Goal: Task Accomplishment & Management: Use online tool/utility

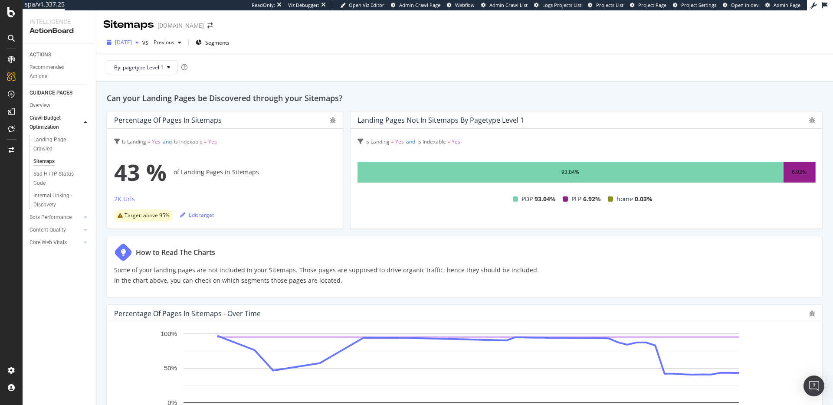
click at [132, 42] on span "[DATE]" at bounding box center [123, 42] width 17 height 7
click at [132, 44] on span "[DATE]" at bounding box center [123, 42] width 17 height 7
click at [372, 47] on div "2025 Aug. 29th vs Previous Segments" at bounding box center [464, 44] width 736 height 17
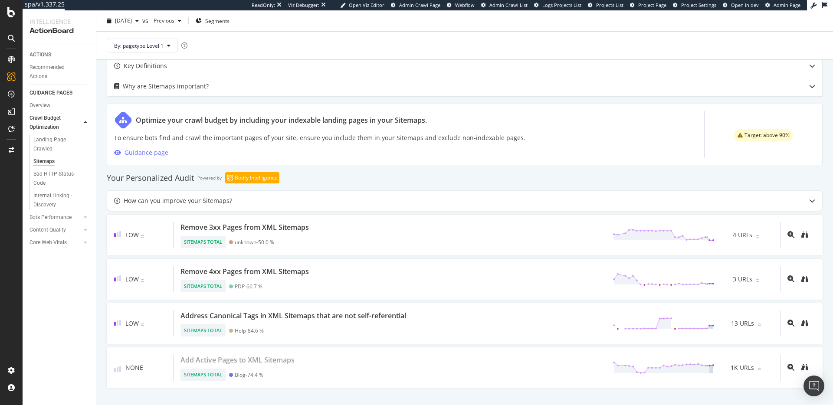
scroll to position [392, 0]
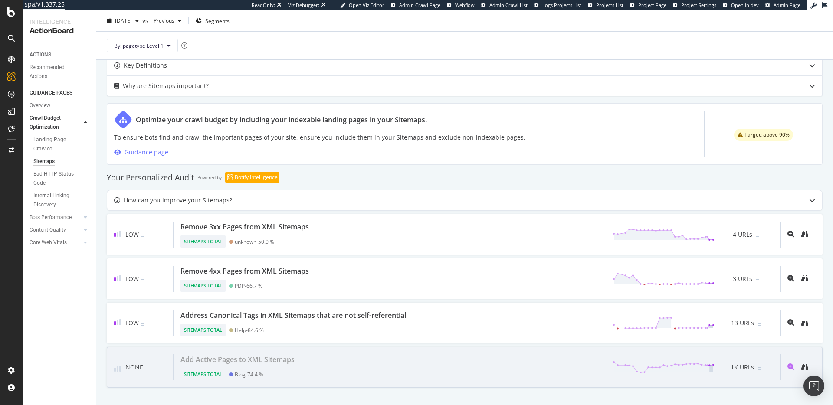
click at [269, 363] on div "Add Active Pages to XML Sitemaps" at bounding box center [237, 359] width 114 height 10
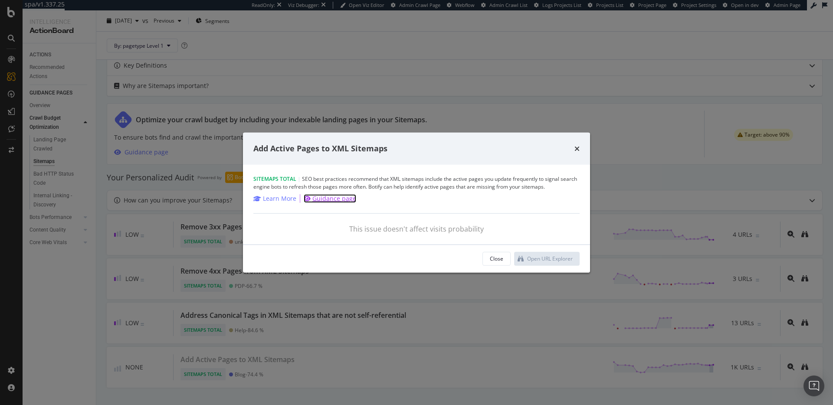
click at [329, 199] on div "Guidance page" at bounding box center [334, 198] width 44 height 9
click at [576, 147] on icon "times" at bounding box center [576, 148] width 5 height 7
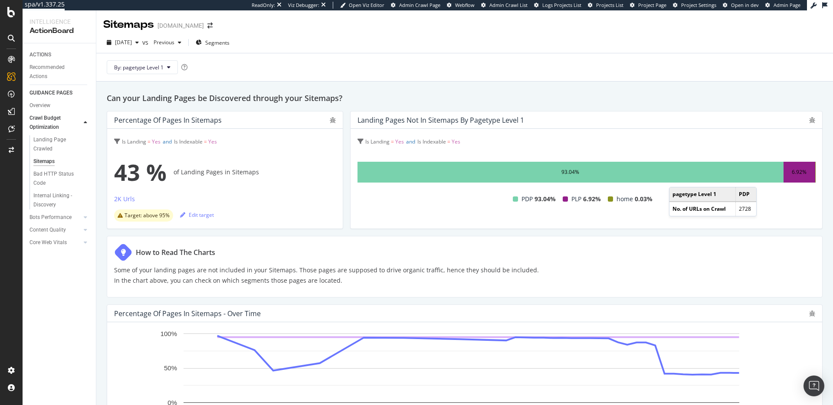
click at [675, 178] on div "93.04%" at bounding box center [570, 172] width 426 height 21
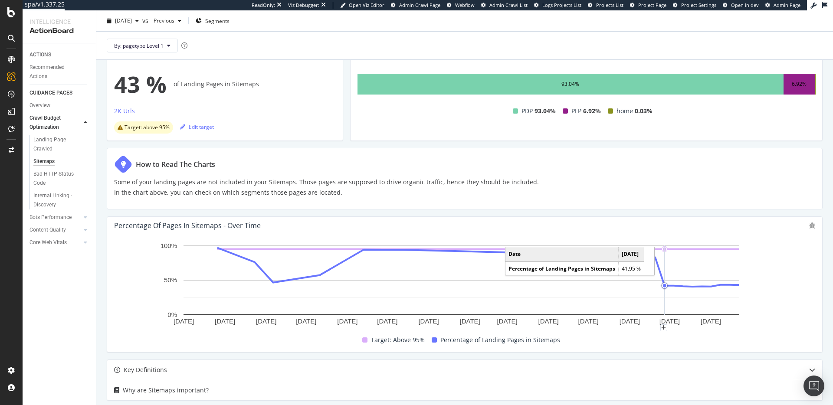
click at [664, 286] on circle "A chart." at bounding box center [664, 285] width 3 height 3
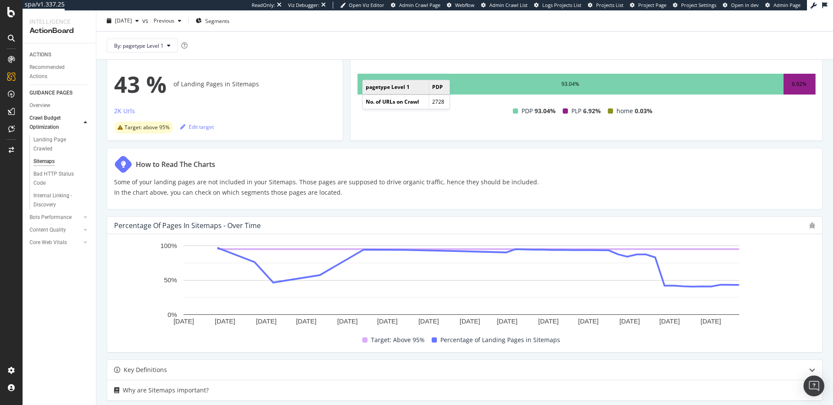
scroll to position [0, 0]
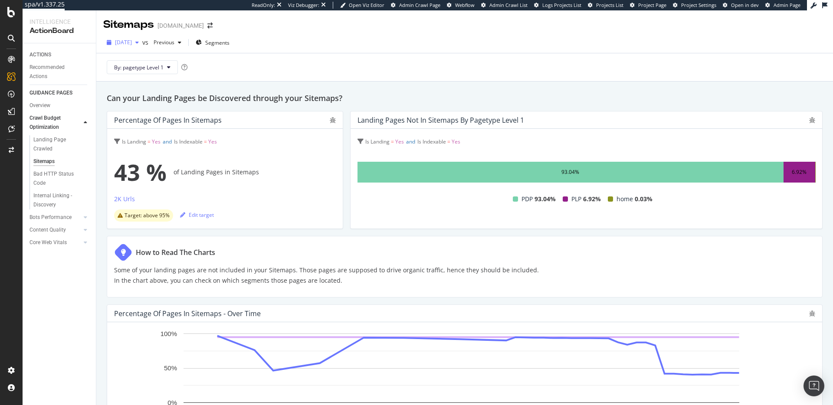
click at [132, 45] on span "[DATE]" at bounding box center [123, 42] width 17 height 7
click at [142, 100] on div "[DATE]" at bounding box center [138, 99] width 45 height 8
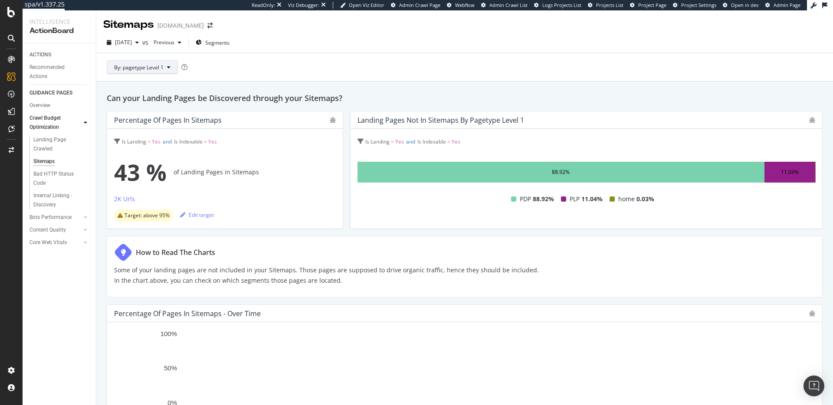
click at [144, 63] on button "By: pagetype Level 1" at bounding box center [142, 67] width 71 height 14
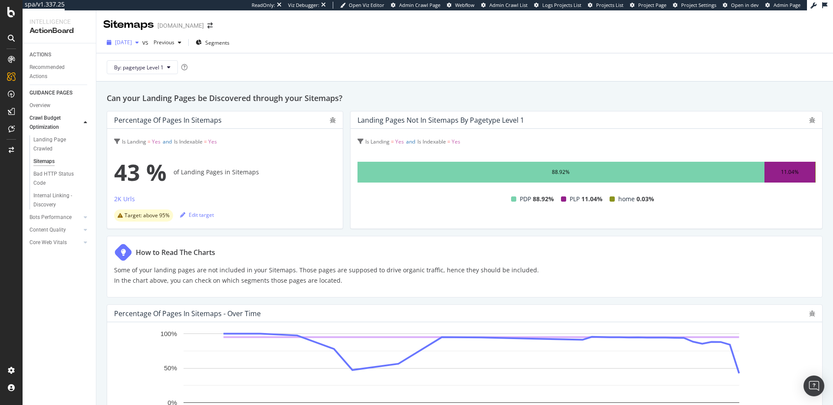
click at [132, 45] on span "[DATE]" at bounding box center [123, 42] width 17 height 7
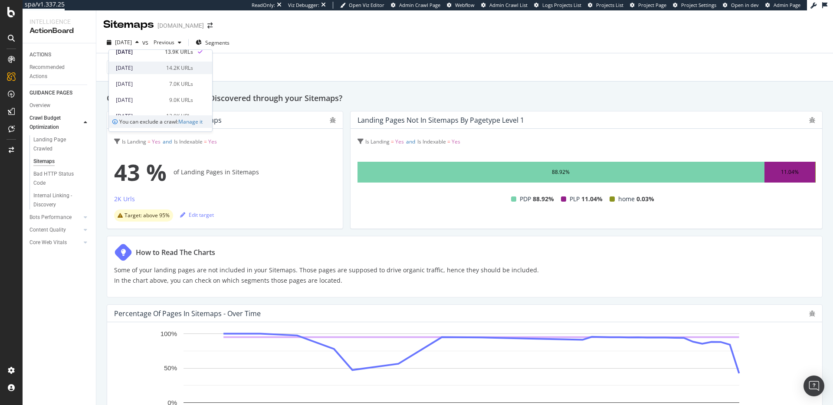
click at [155, 66] on div "[DATE]" at bounding box center [138, 68] width 45 height 8
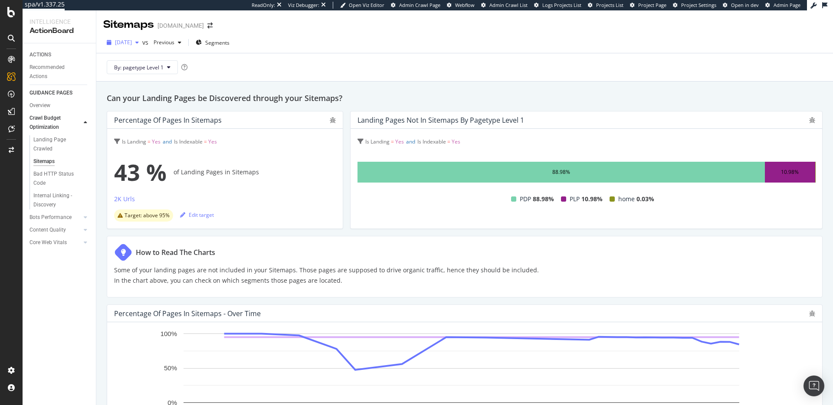
click at [132, 42] on span "[DATE]" at bounding box center [123, 42] width 17 height 7
click at [433, 75] on div "By: pagetype Level 1" at bounding box center [464, 67] width 722 height 28
click at [132, 42] on span "[DATE]" at bounding box center [123, 42] width 17 height 7
click at [160, 95] on div "[DATE]" at bounding box center [140, 94] width 48 height 8
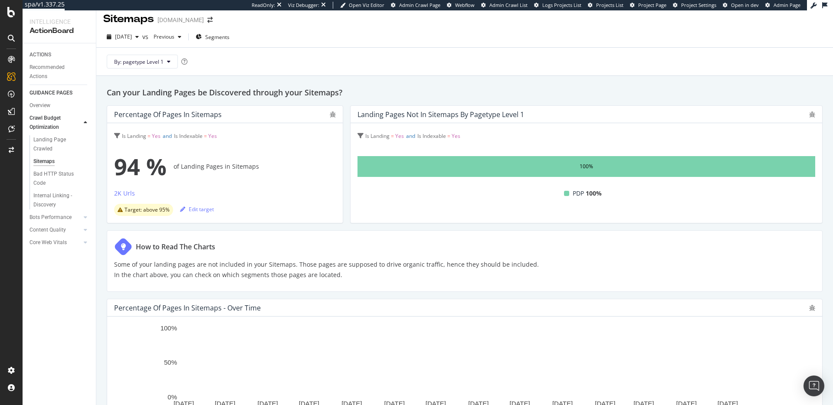
scroll to position [17, 0]
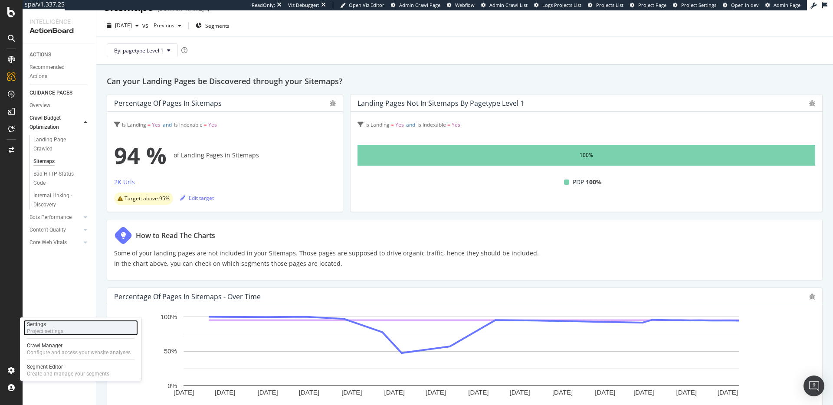
click at [66, 329] on div "Settings Project settings" at bounding box center [80, 328] width 114 height 16
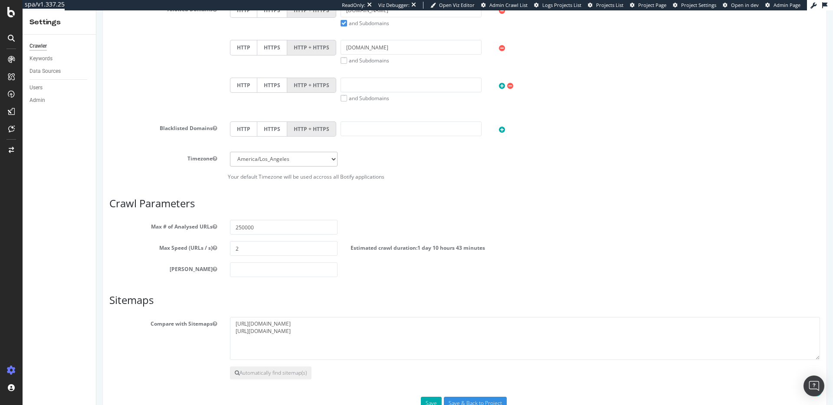
scroll to position [379, 0]
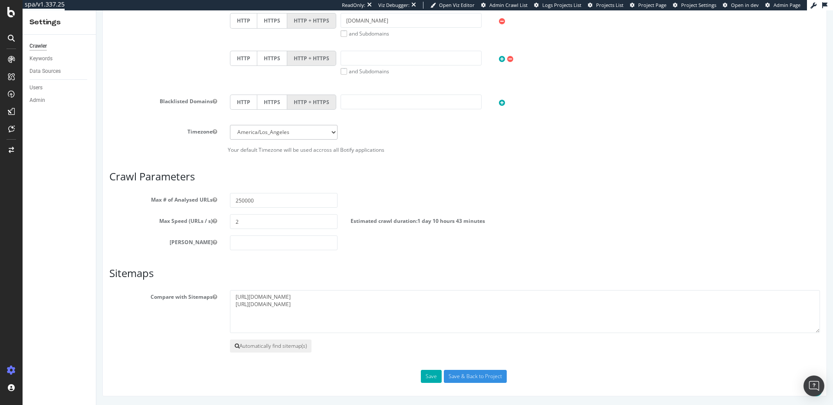
click at [286, 347] on button "Automatically find sitemap(s)" at bounding box center [271, 346] width 82 height 13
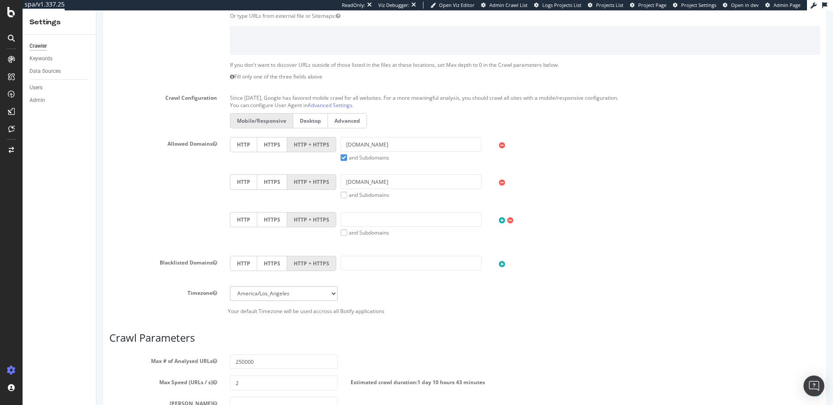
scroll to position [416, 0]
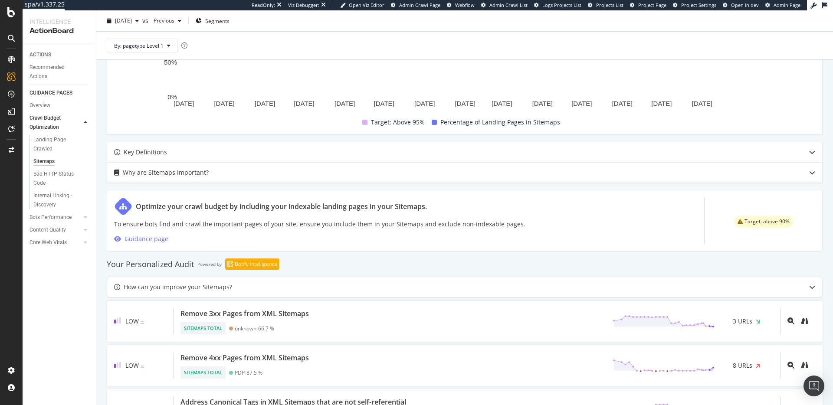
scroll to position [392, 0]
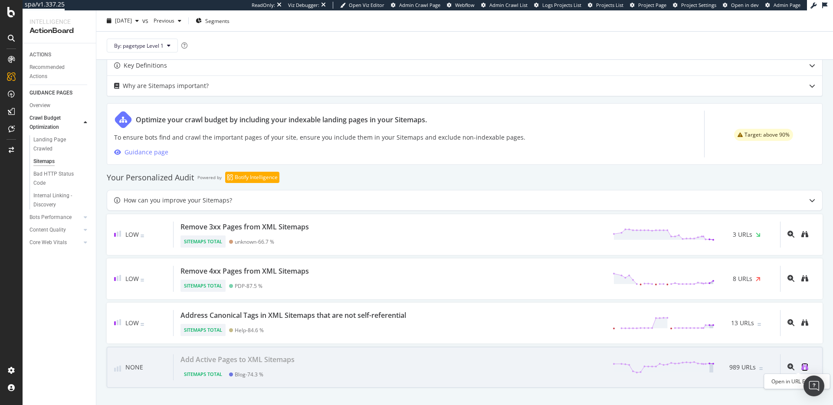
click at [801, 367] on icon "binoculars" at bounding box center [804, 366] width 7 height 7
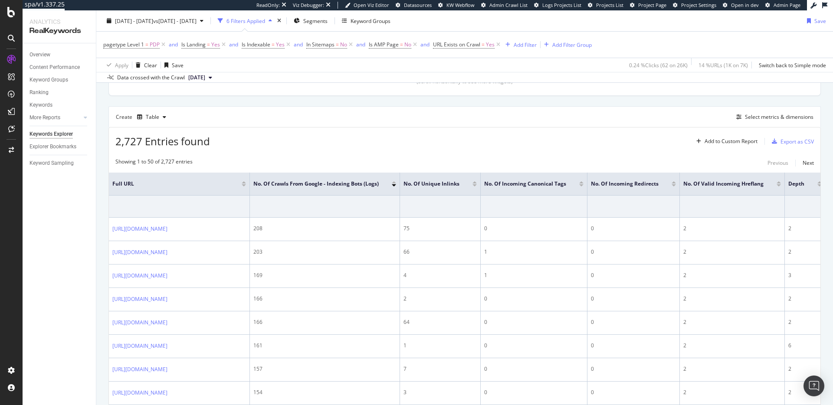
scroll to position [233, 0]
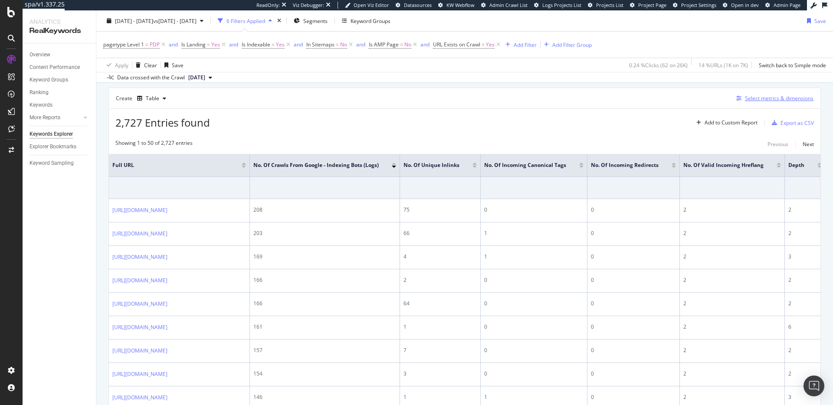
click at [784, 95] on div "Select metrics & dimensions" at bounding box center [779, 98] width 69 height 7
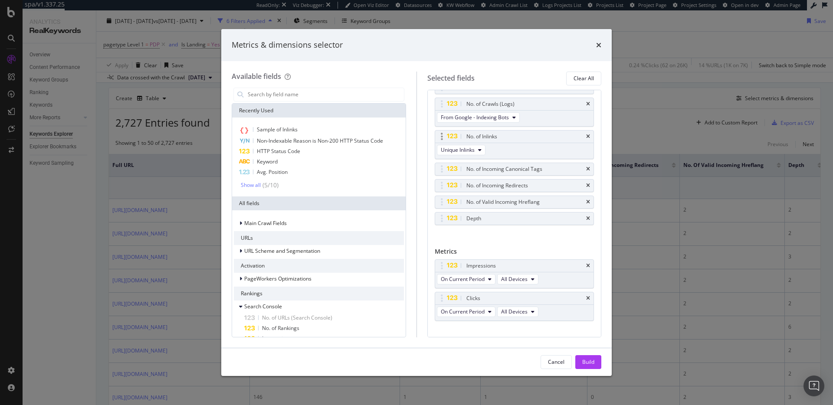
scroll to position [41, 0]
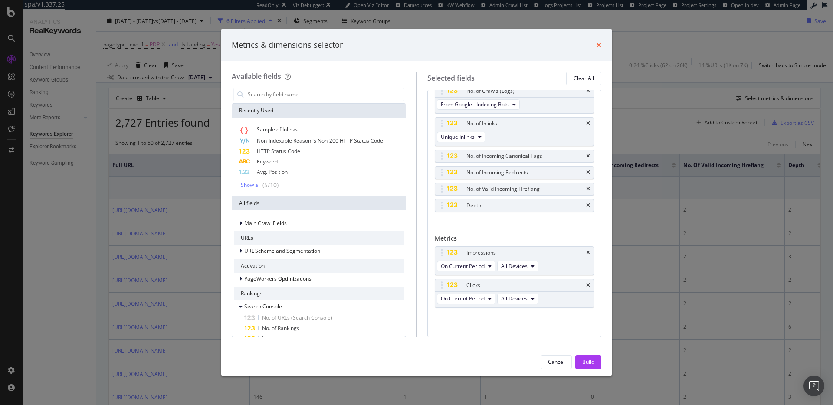
click at [596, 45] on icon "times" at bounding box center [598, 45] width 5 height 7
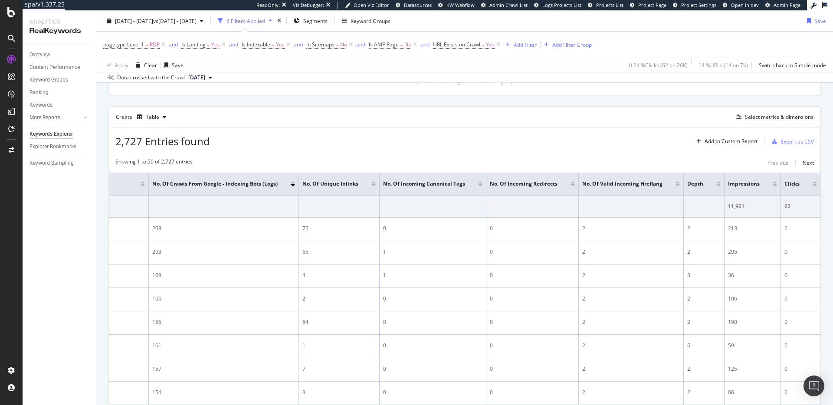
scroll to position [220, 0]
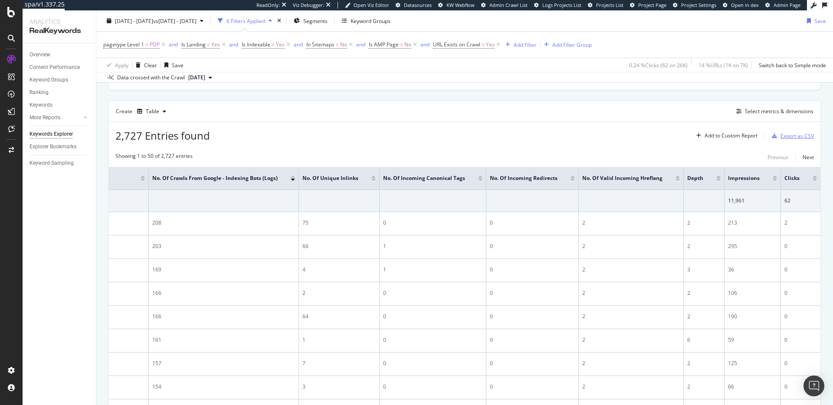
click at [803, 134] on div "Export as CSV" at bounding box center [796, 135] width 33 height 7
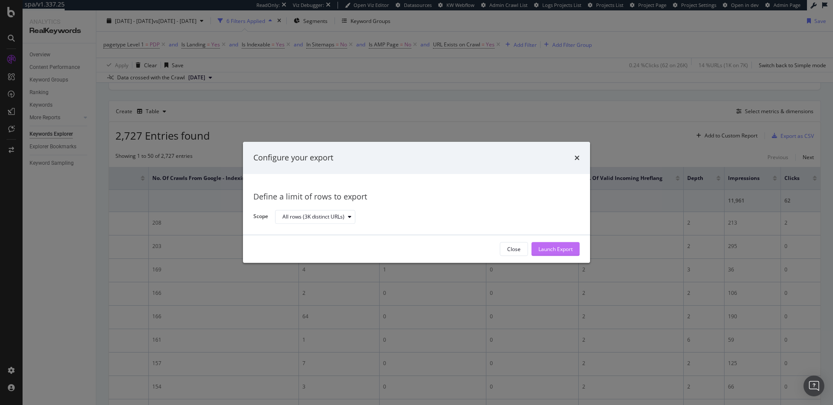
click at [541, 246] on div "Launch Export" at bounding box center [555, 248] width 34 height 7
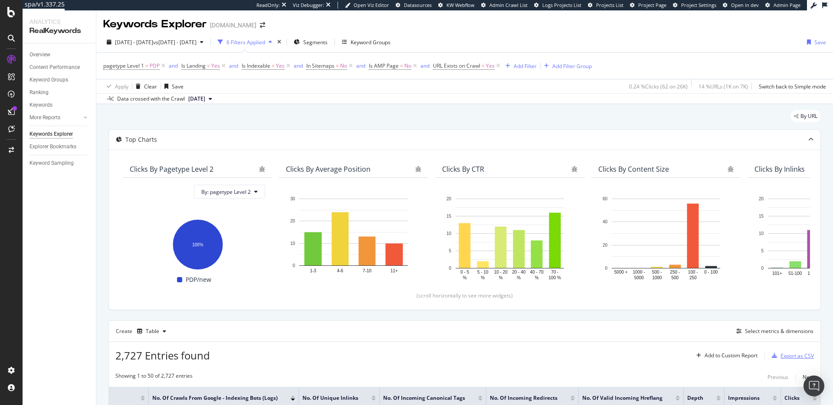
scroll to position [0, 0]
click at [336, 68] on span "=" at bounding box center [337, 65] width 3 height 7
click at [320, 84] on span "No" at bounding box center [317, 86] width 7 height 7
click at [326, 103] on span "Yes" at bounding box center [322, 104] width 9 height 7
click at [402, 106] on div "Apply" at bounding box center [402, 104] width 13 height 7
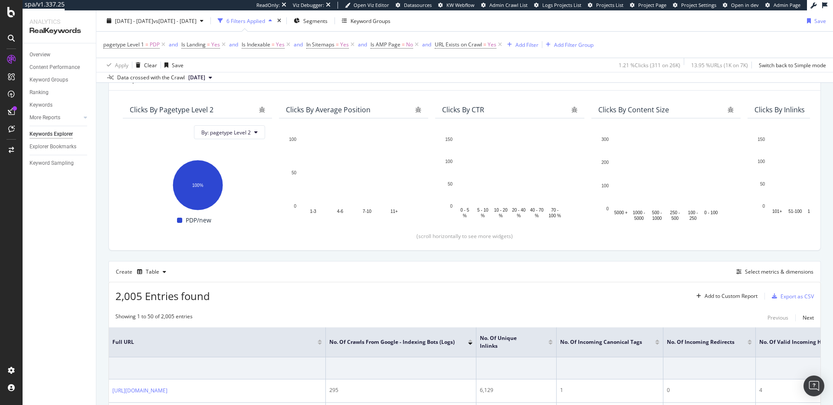
scroll to position [211, 0]
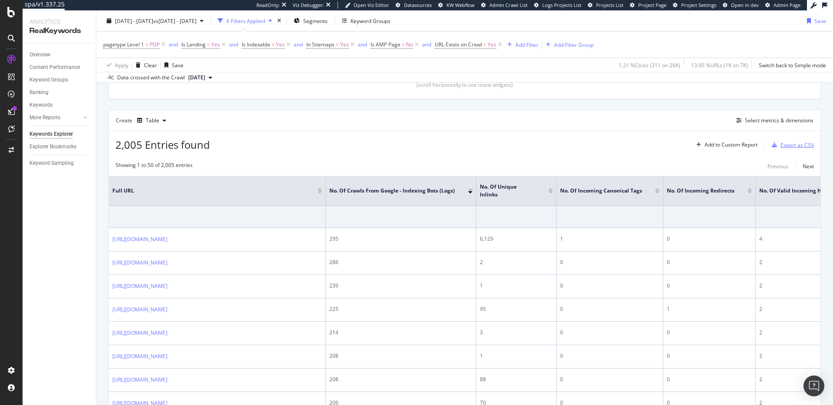
click at [784, 147] on div "Export as CSV" at bounding box center [796, 144] width 33 height 7
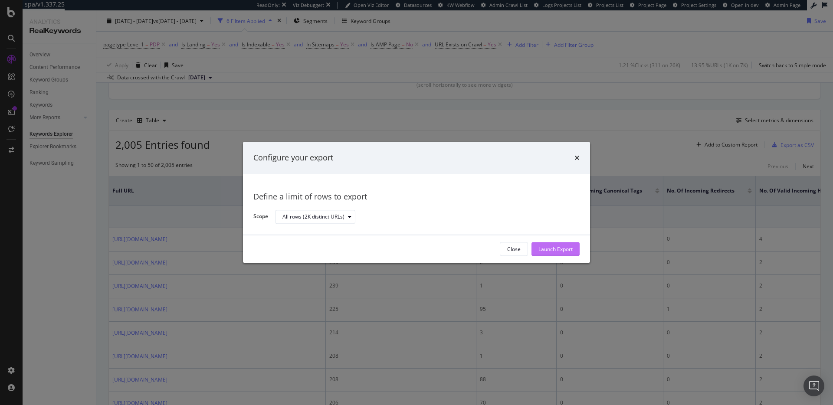
click at [565, 247] on div "Launch Export" at bounding box center [555, 248] width 34 height 7
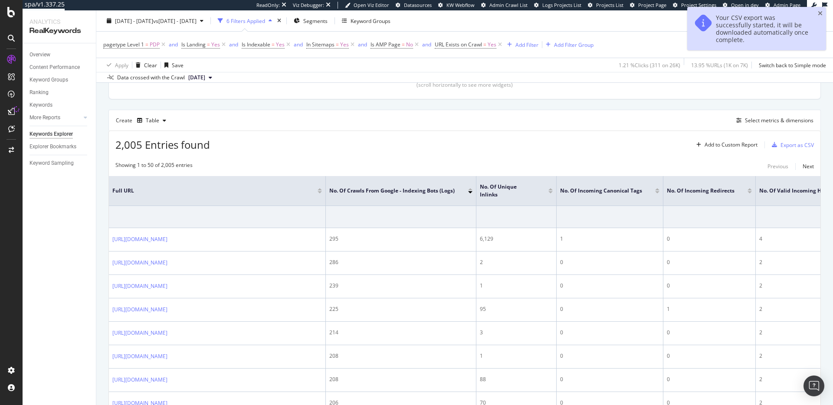
click at [641, 144] on div "2,005 Entries found Add to Custom Report Export as CSV" at bounding box center [464, 141] width 711 height 21
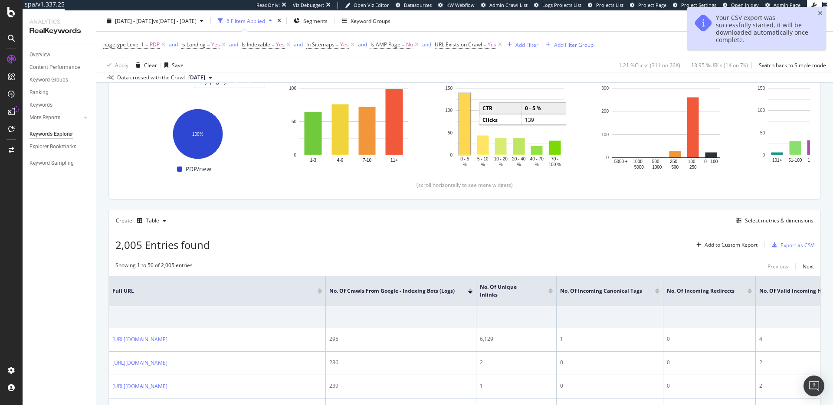
scroll to position [66, 0]
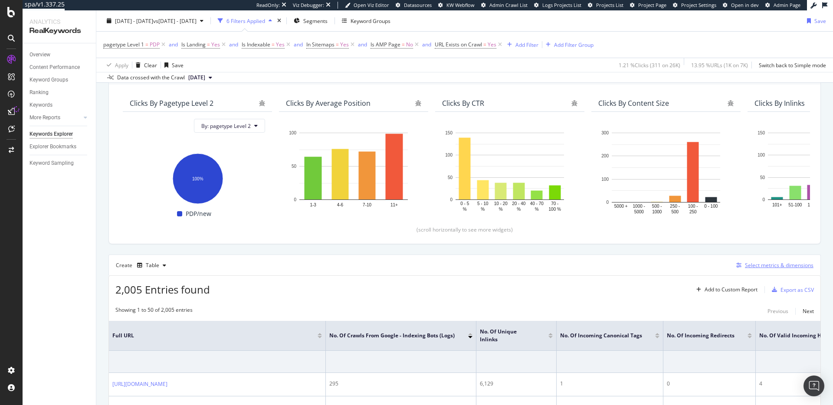
click at [757, 263] on div "Select metrics & dimensions" at bounding box center [779, 264] width 69 height 7
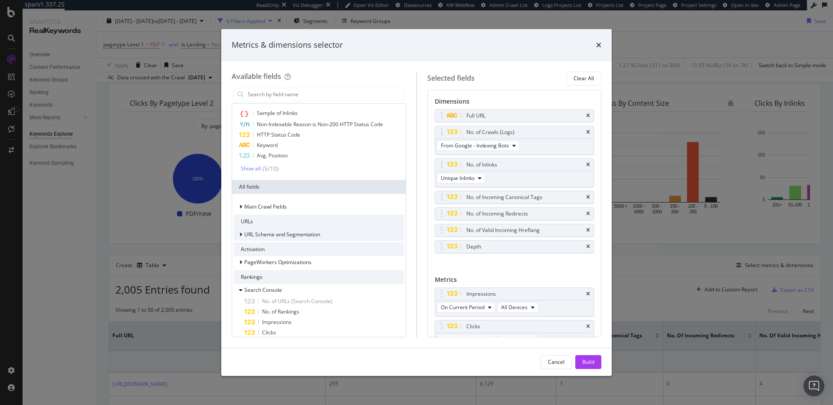
scroll to position [85, 0]
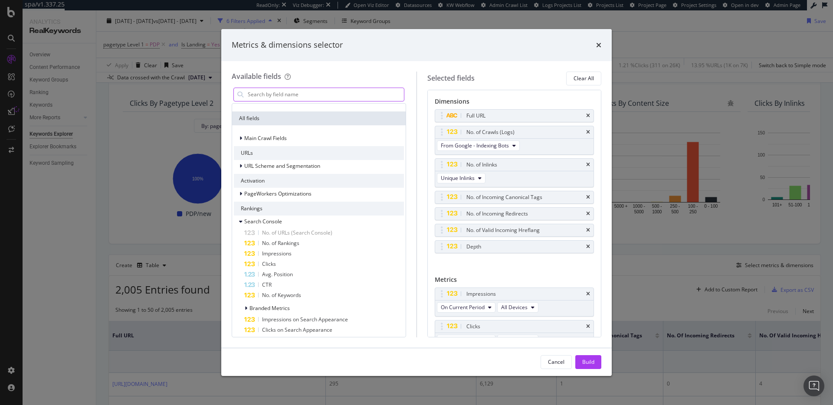
click at [323, 95] on input "modal" at bounding box center [325, 94] width 157 height 13
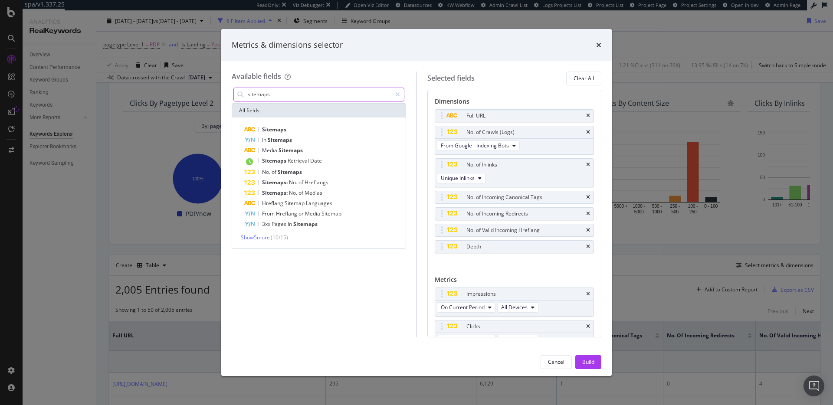
scroll to position [0, 0]
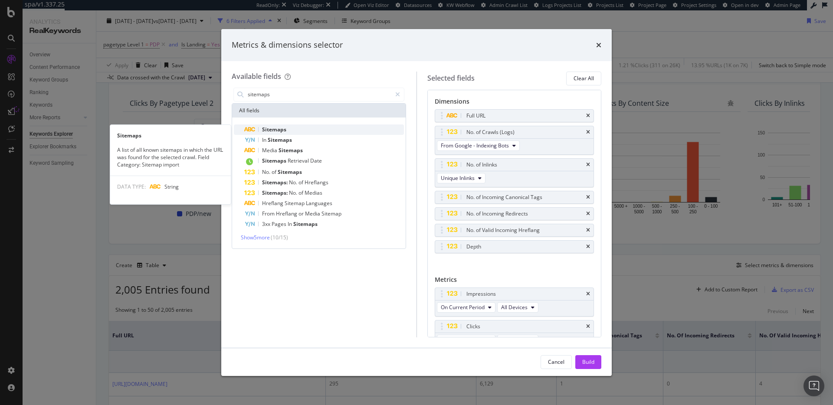
type input "sitemaps"
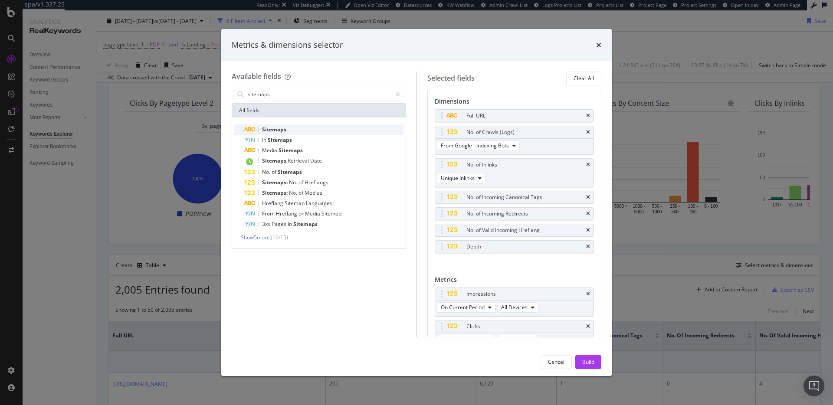
click at [323, 130] on div "Sitemaps" at bounding box center [324, 129] width 160 height 10
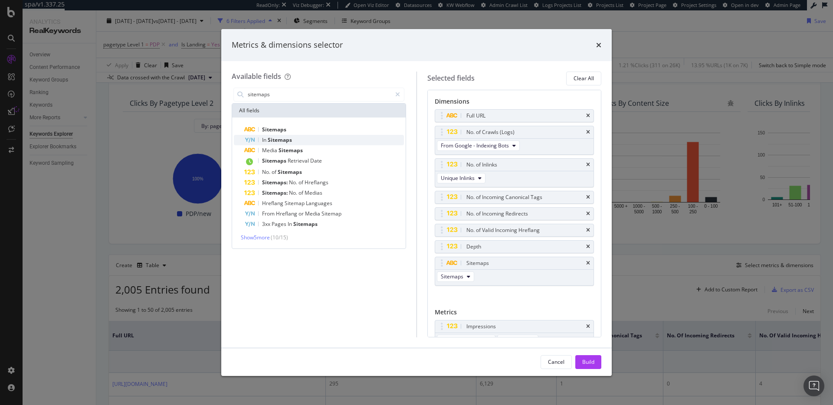
click at [312, 141] on div "In Sitemaps" at bounding box center [324, 140] width 160 height 10
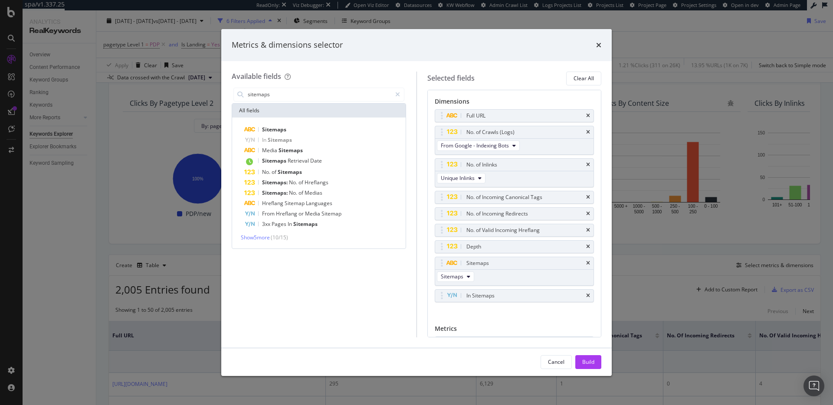
scroll to position [90, 0]
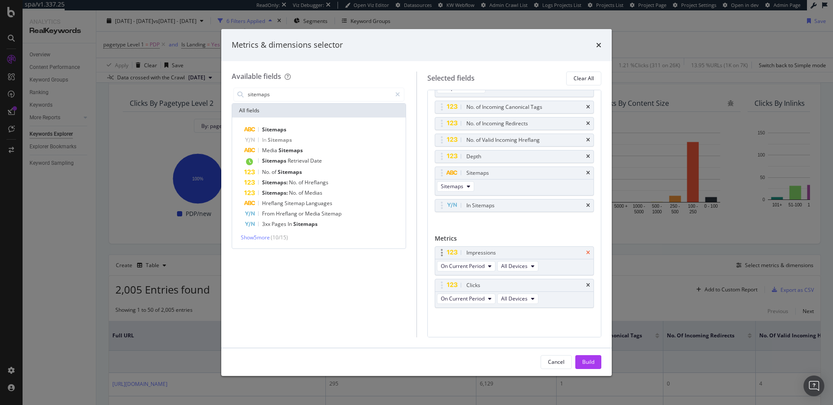
click at [586, 252] on icon "times" at bounding box center [588, 252] width 4 height 5
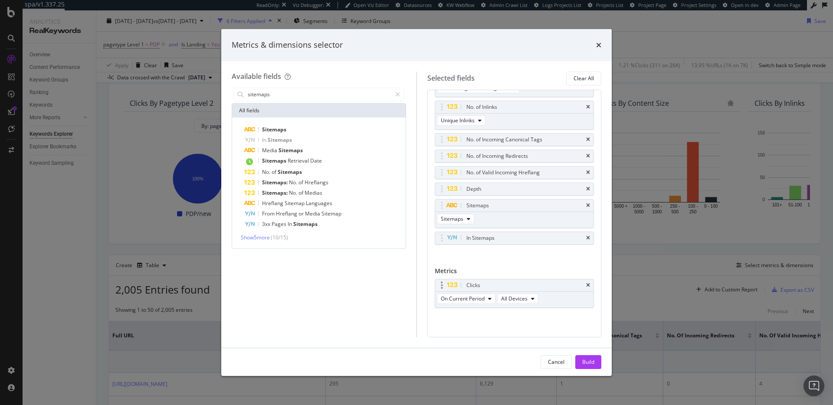
scroll to position [58, 0]
click at [591, 362] on div "Build" at bounding box center [588, 361] width 12 height 7
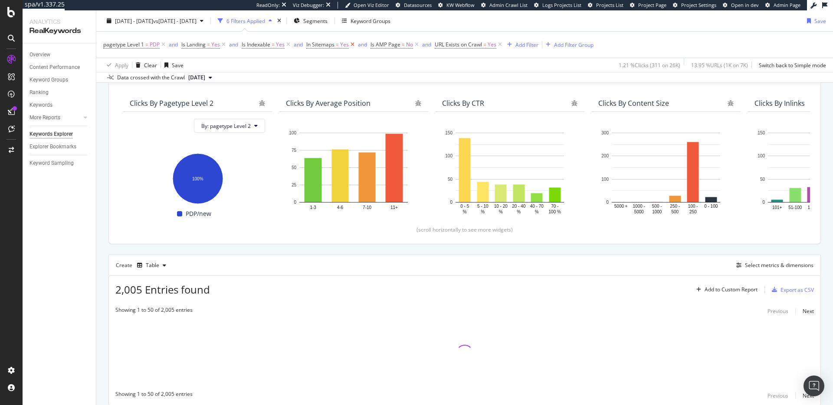
click at [352, 45] on icon at bounding box center [352, 44] width 7 height 9
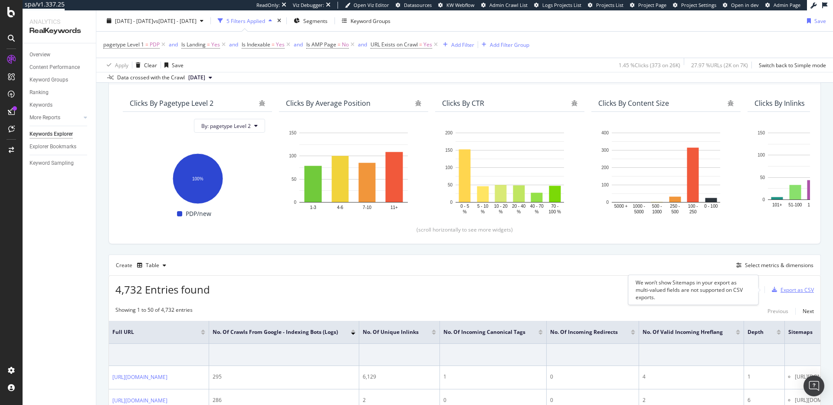
click at [797, 290] on div "Export as CSV" at bounding box center [796, 289] width 33 height 7
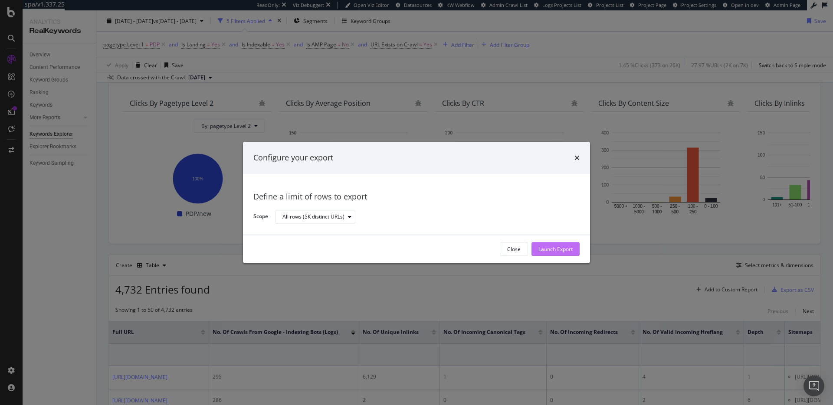
click at [557, 248] on div "Launch Export" at bounding box center [555, 248] width 34 height 7
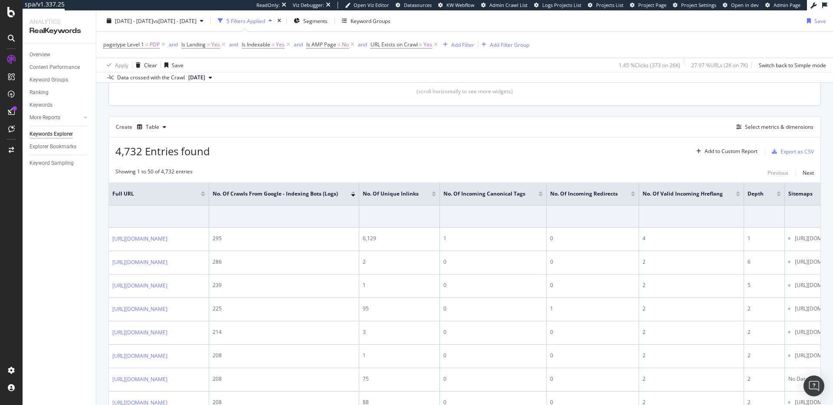
scroll to position [173, 0]
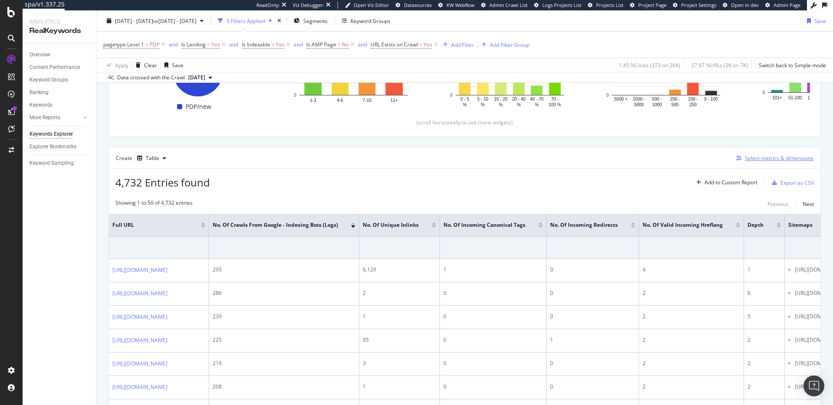
click at [764, 159] on div "Select metrics & dimensions" at bounding box center [779, 157] width 69 height 7
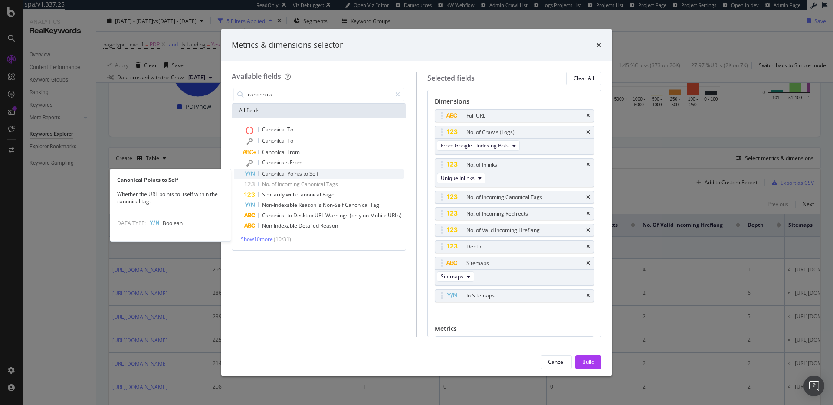
type input "canonnical"
click at [322, 171] on div "Canonical Points to Self" at bounding box center [324, 174] width 160 height 10
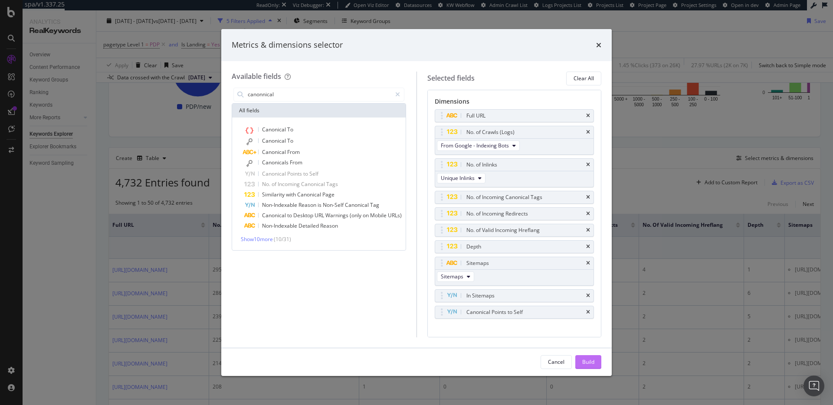
click at [593, 364] on div "Build" at bounding box center [588, 361] width 12 height 7
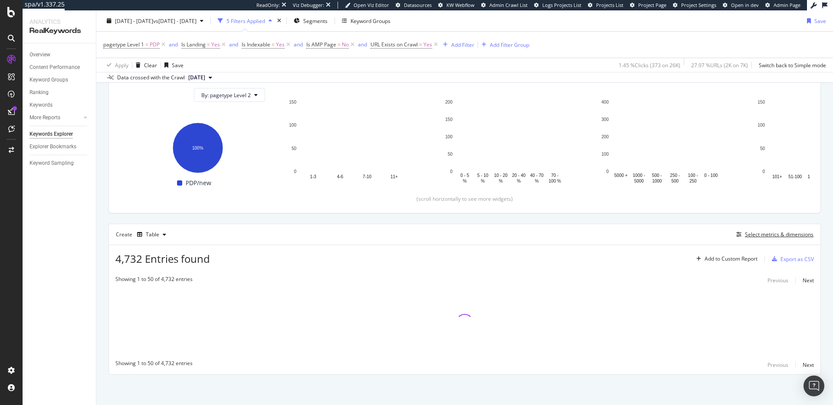
scroll to position [97, 0]
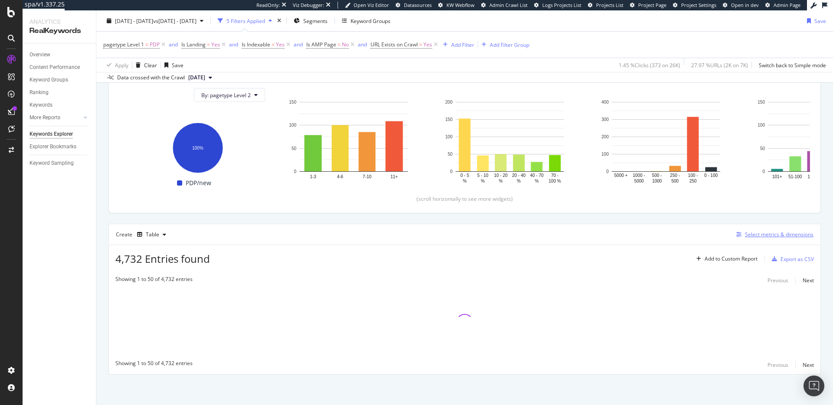
click at [755, 235] on div "Select metrics & dimensions" at bounding box center [779, 234] width 69 height 7
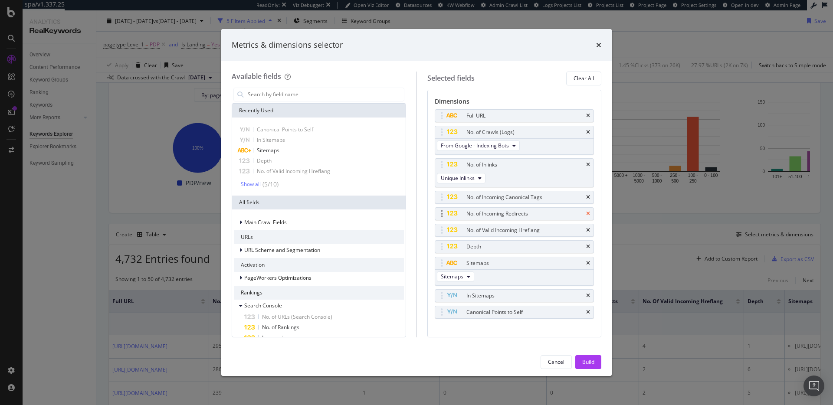
click at [586, 211] on icon "times" at bounding box center [588, 213] width 4 height 5
click at [586, 213] on icon "times" at bounding box center [588, 213] width 4 height 5
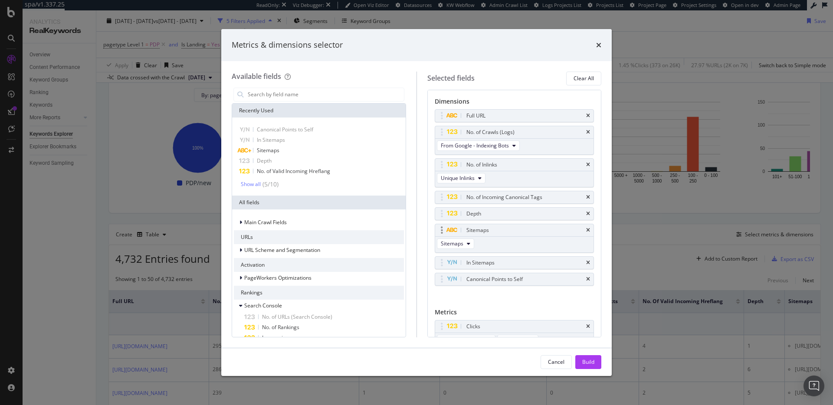
click at [586, 213] on icon "times" at bounding box center [588, 213] width 4 height 5
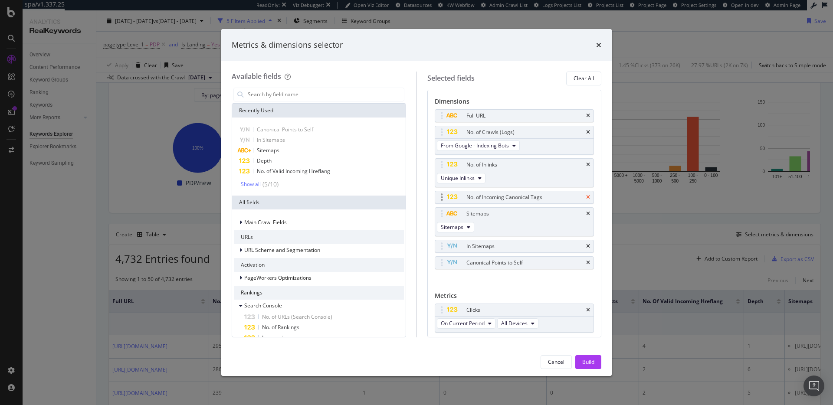
click at [586, 198] on icon "times" at bounding box center [588, 197] width 4 height 5
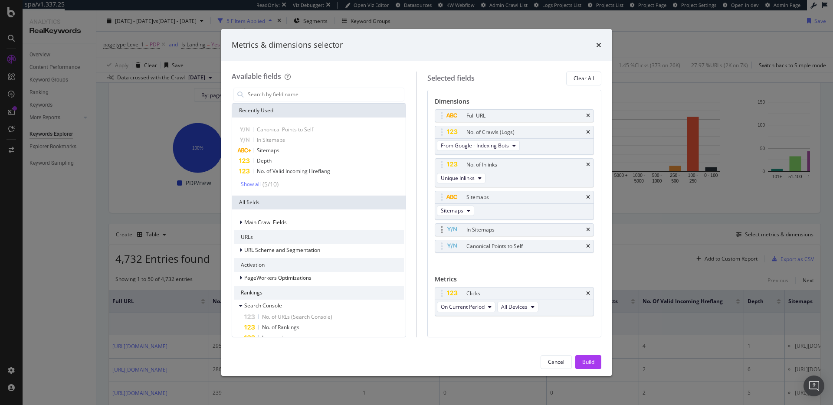
click at [586, 198] on icon "times" at bounding box center [588, 197] width 4 height 5
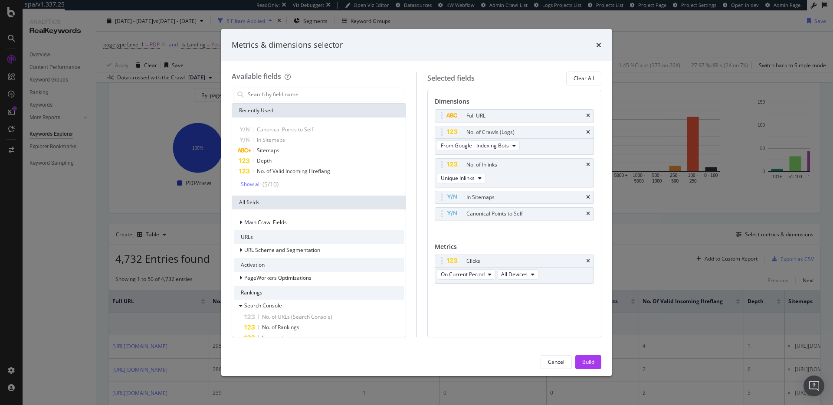
drag, startPoint x: 585, startPoint y: 366, endPoint x: 659, endPoint y: 236, distance: 149.5
click at [585, 366] on div "Build" at bounding box center [588, 362] width 12 height 13
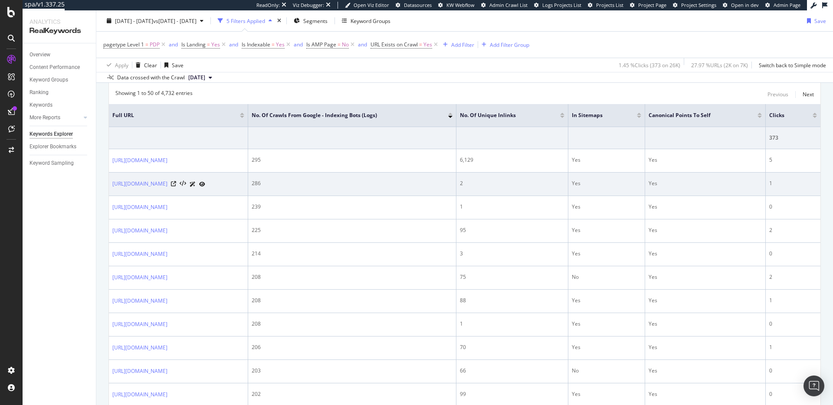
scroll to position [278, 0]
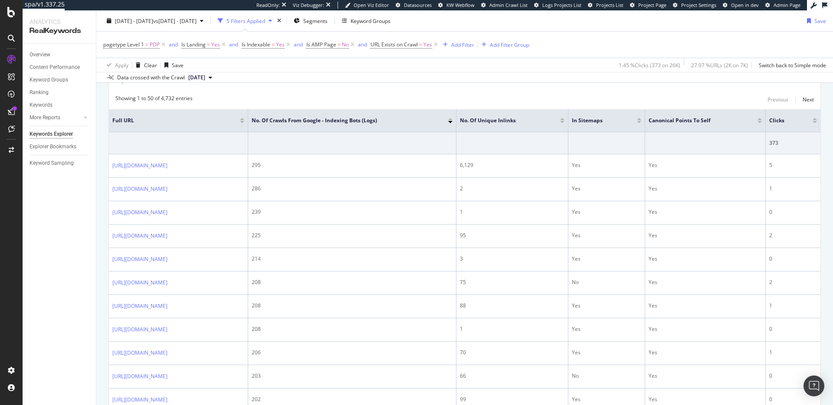
click at [761, 119] on div at bounding box center [759, 119] width 4 height 2
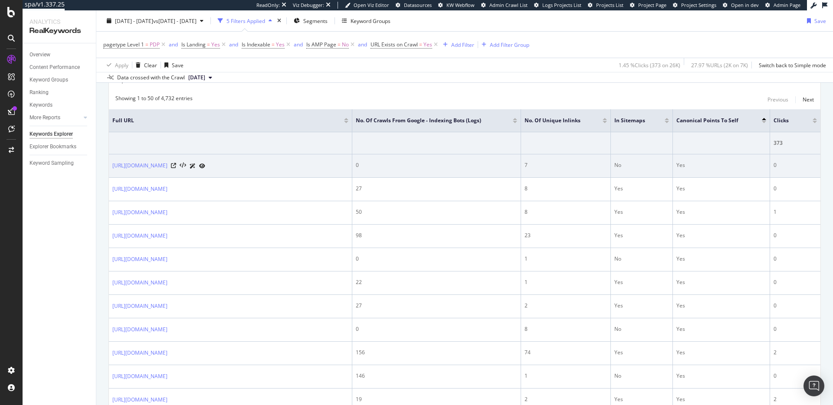
scroll to position [272, 0]
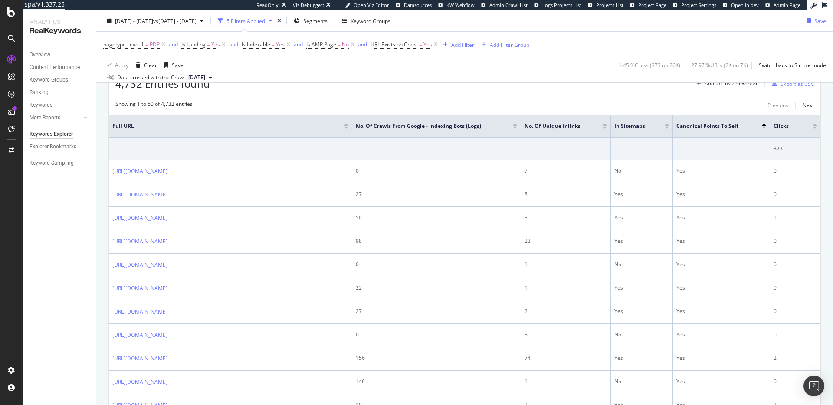
click at [764, 128] on div at bounding box center [763, 128] width 4 height 2
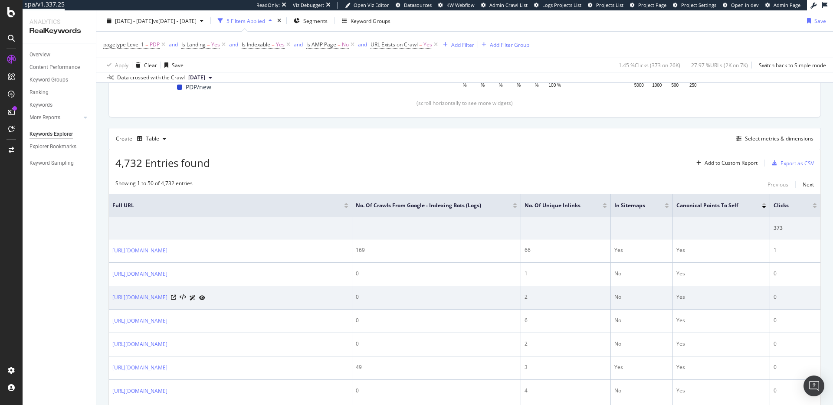
scroll to position [222, 0]
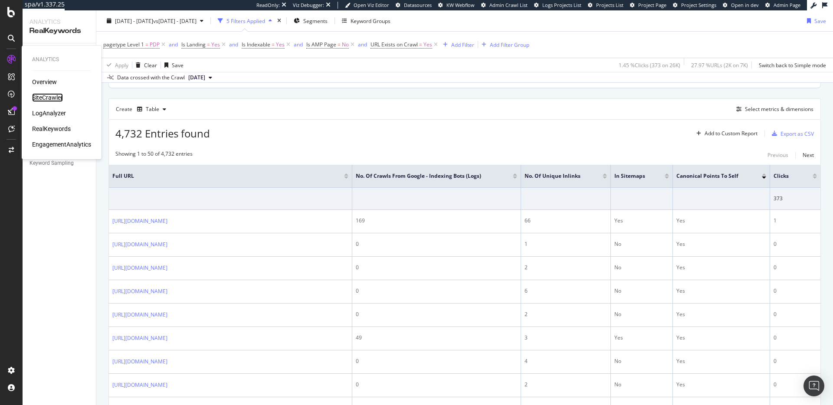
click at [49, 97] on div "SiteCrawler" at bounding box center [47, 97] width 31 height 9
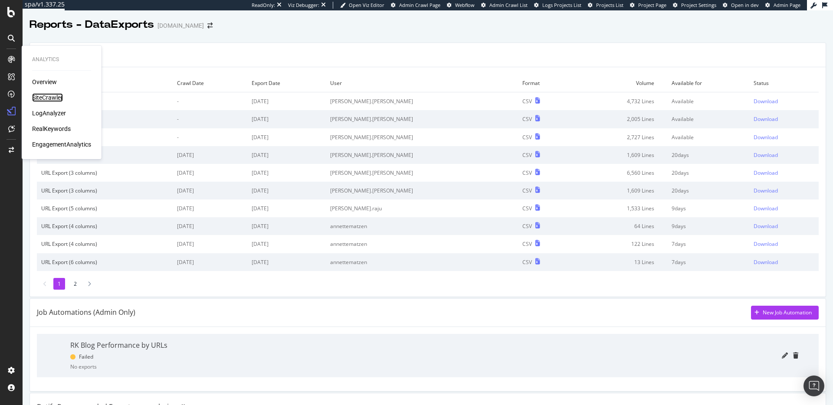
click at [49, 97] on div "SiteCrawler" at bounding box center [47, 97] width 31 height 9
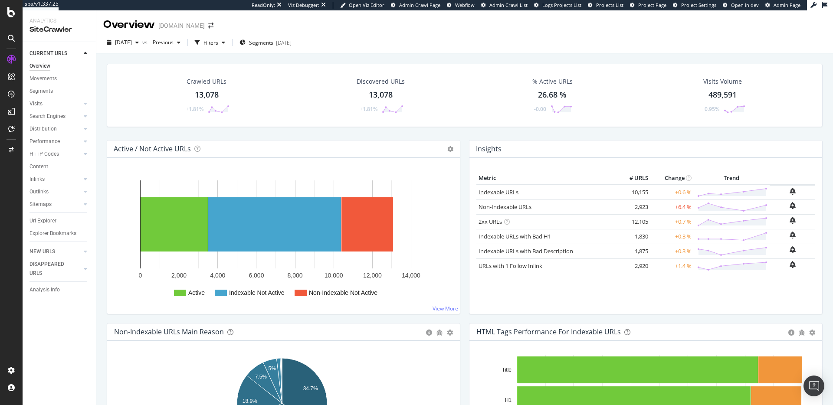
click at [503, 191] on link "Indexable URLs" at bounding box center [498, 192] width 40 height 8
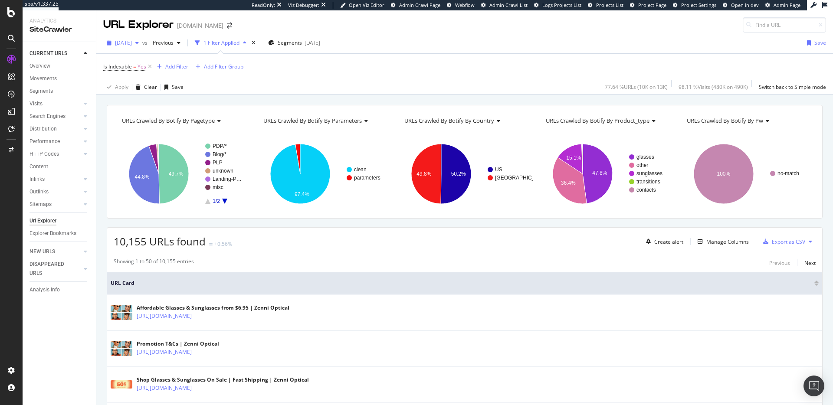
click at [132, 44] on span "[DATE]" at bounding box center [123, 42] width 17 height 7
click at [173, 44] on span "Previous" at bounding box center [161, 42] width 24 height 7
click at [194, 105] on div "[DATE]" at bounding box center [190, 109] width 48 height 8
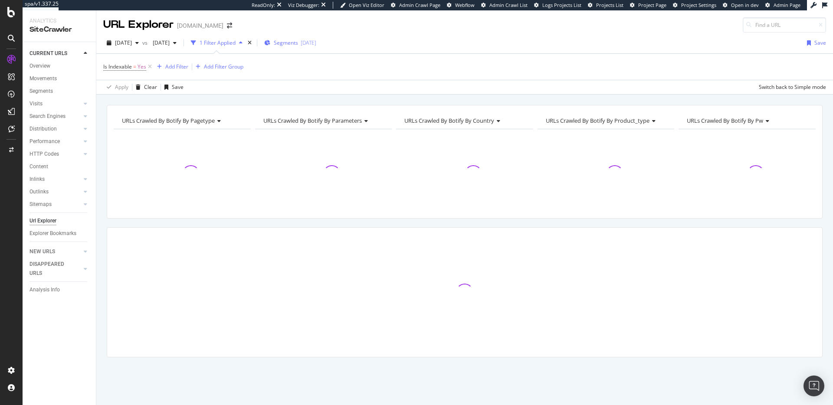
click at [298, 45] on span "Segments" at bounding box center [286, 42] width 24 height 7
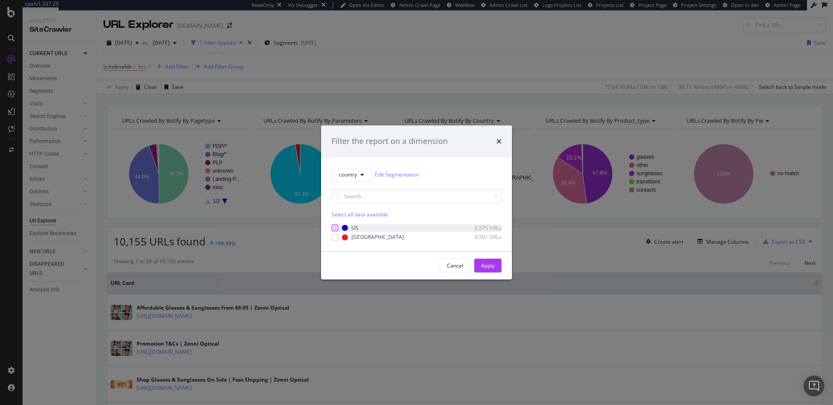
click at [336, 229] on div "modal" at bounding box center [334, 228] width 7 height 7
click at [488, 264] on div "Apply" at bounding box center [487, 265] width 13 height 7
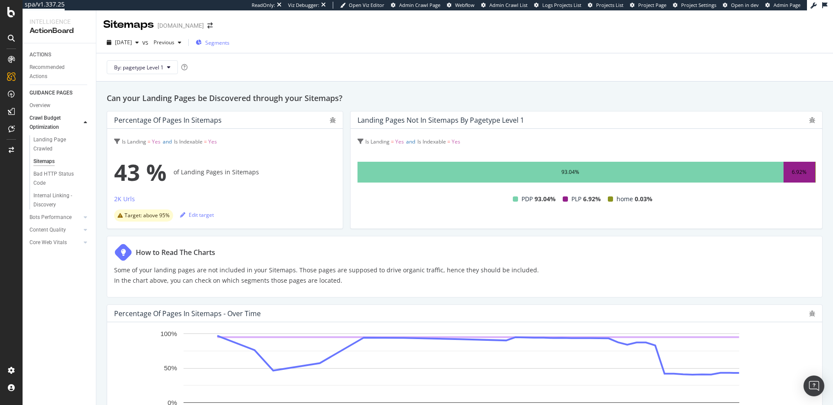
click at [229, 42] on span "Segments" at bounding box center [217, 42] width 24 height 7
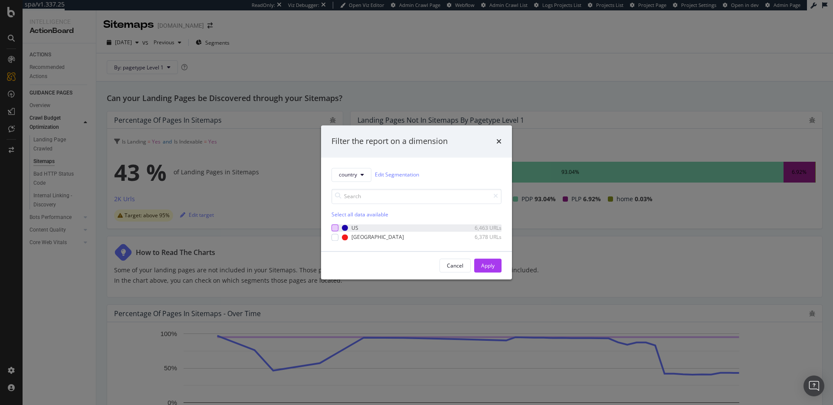
click at [334, 227] on div "modal" at bounding box center [334, 228] width 7 height 7
click at [485, 263] on div "Apply" at bounding box center [487, 265] width 13 height 7
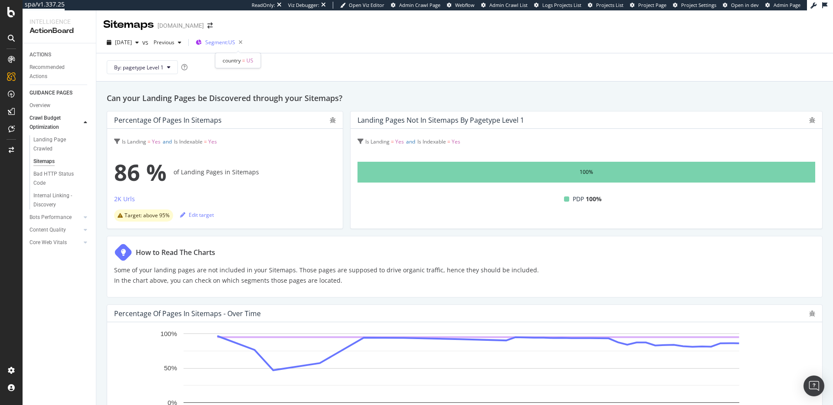
click at [234, 43] on span "Segment: US" at bounding box center [220, 42] width 30 height 7
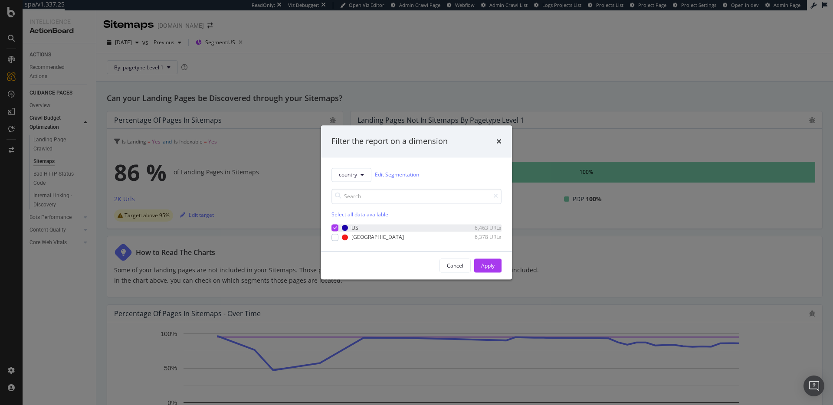
click at [333, 227] on icon "modal" at bounding box center [335, 228] width 4 height 4
click at [333, 239] on div "modal" at bounding box center [334, 237] width 7 height 7
drag, startPoint x: 487, startPoint y: 269, endPoint x: 564, endPoint y: 186, distance: 113.2
click at [487, 269] on div "Apply" at bounding box center [487, 265] width 13 height 7
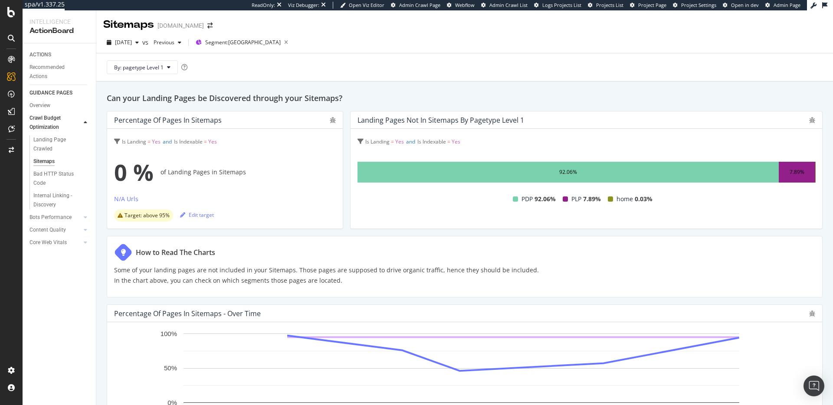
click at [524, 179] on div "92.06%" at bounding box center [567, 172] width 421 height 21
click at [142, 46] on div "2025 Aug. 29th" at bounding box center [122, 42] width 39 height 13
click at [184, 87] on div "7.0K URLs" at bounding box center [181, 86] width 24 height 8
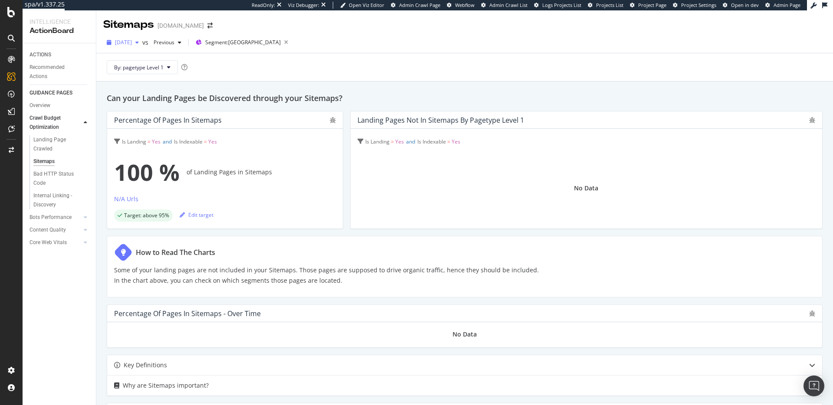
click at [123, 37] on div "2025 May. 16th" at bounding box center [122, 42] width 39 height 13
click at [174, 62] on div "14.2K URLs" at bounding box center [179, 63] width 27 height 8
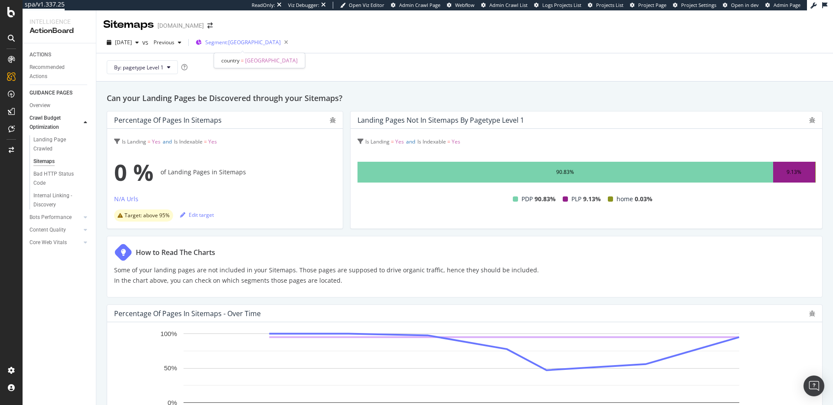
click at [254, 42] on span "Segment: Canada" at bounding box center [242, 42] width 75 height 7
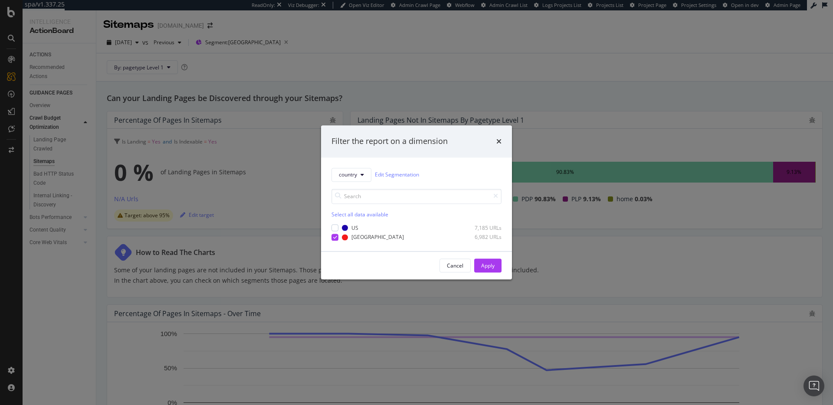
click at [360, 47] on div "Filter the report on a dimension country Edit Segmentation Select all data avai…" at bounding box center [416, 202] width 833 height 405
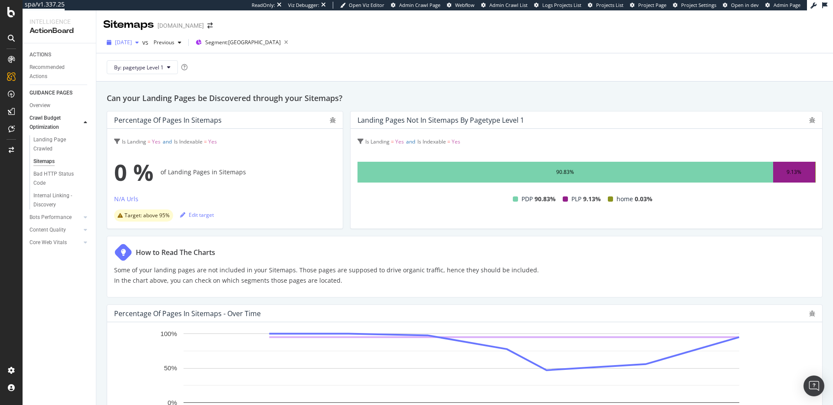
click at [139, 43] on icon "button" at bounding box center [136, 42] width 3 height 5
click at [265, 56] on div "By: pagetype Level 1" at bounding box center [464, 67] width 722 height 28
click at [281, 40] on icon "button" at bounding box center [286, 42] width 11 height 12
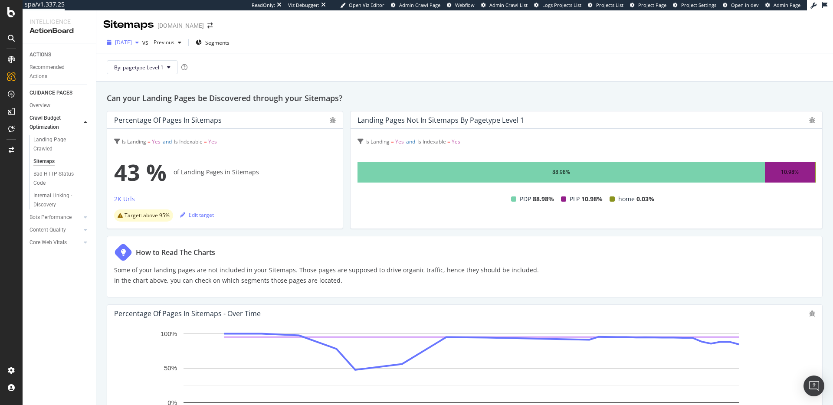
click at [132, 42] on span "2025 Jun. 27th" at bounding box center [123, 42] width 17 height 7
click at [155, 72] on div "2025 Sep. 5th" at bounding box center [138, 74] width 45 height 8
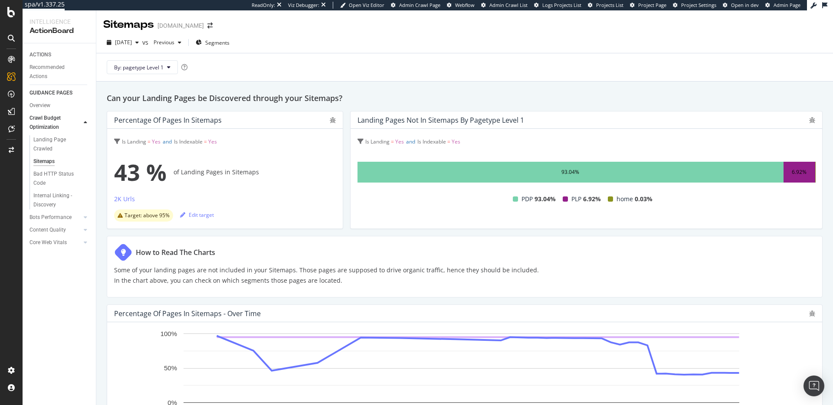
drag, startPoint x: 170, startPoint y: 203, endPoint x: 162, endPoint y: 202, distance: 7.5
click at [170, 203] on div "43 % of Landing Pages in Sitemaps 2K Urls Target: above 95% Edit target" at bounding box center [225, 188] width 222 height 67
click at [229, 42] on span "Segments" at bounding box center [217, 42] width 24 height 7
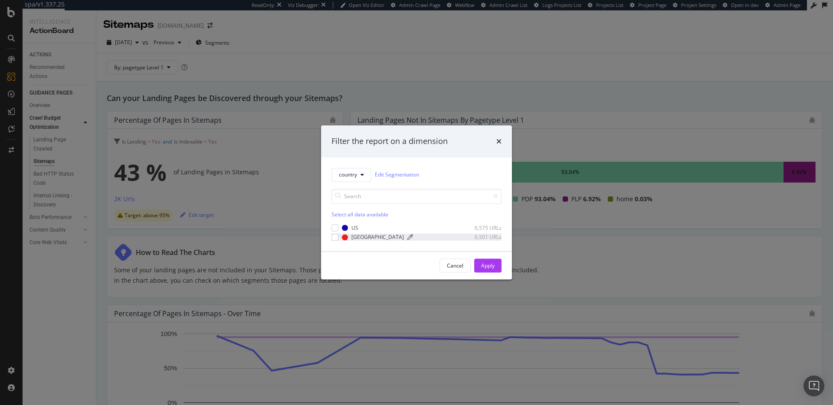
drag, startPoint x: 334, startPoint y: 235, endPoint x: 391, endPoint y: 238, distance: 56.4
click at [335, 235] on div "modal" at bounding box center [334, 237] width 7 height 7
click at [481, 268] on div "Apply" at bounding box center [487, 265] width 13 height 7
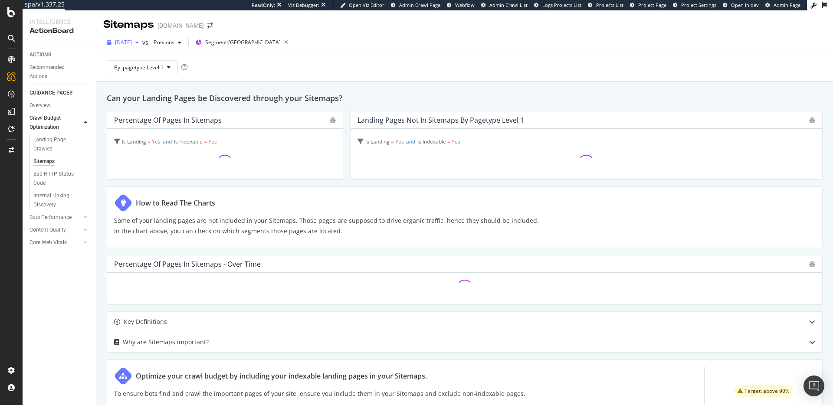
click at [132, 43] on span "2025 Sep. 5th" at bounding box center [123, 42] width 17 height 7
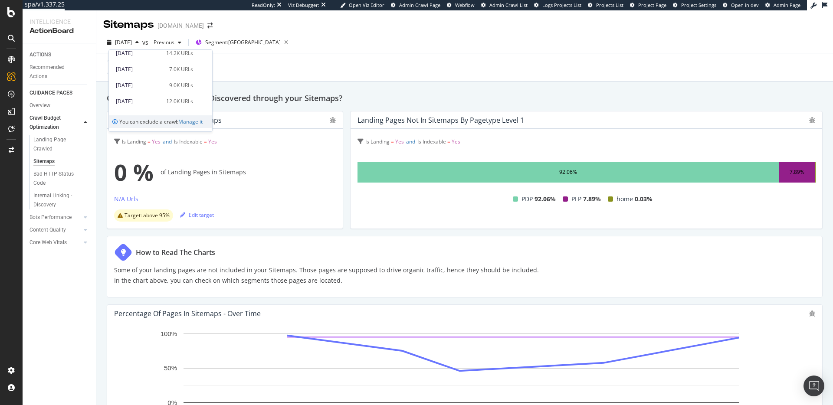
scroll to position [199, 0]
click at [156, 81] on div "2025 May. 16th" at bounding box center [140, 81] width 48 height 8
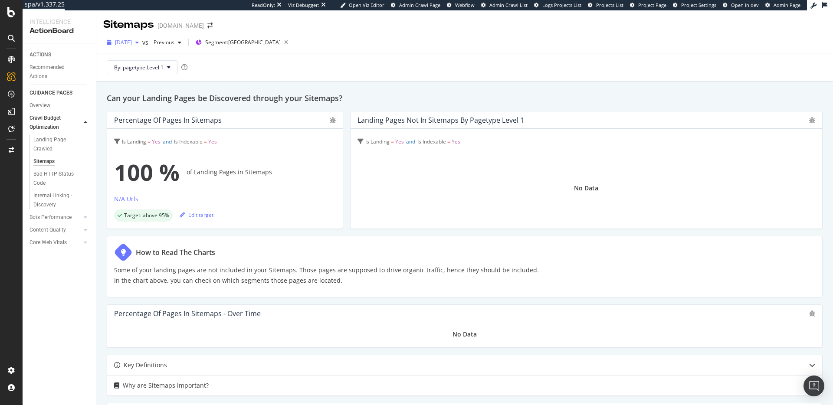
click at [132, 40] on span "2025 May. 16th" at bounding box center [123, 42] width 17 height 7
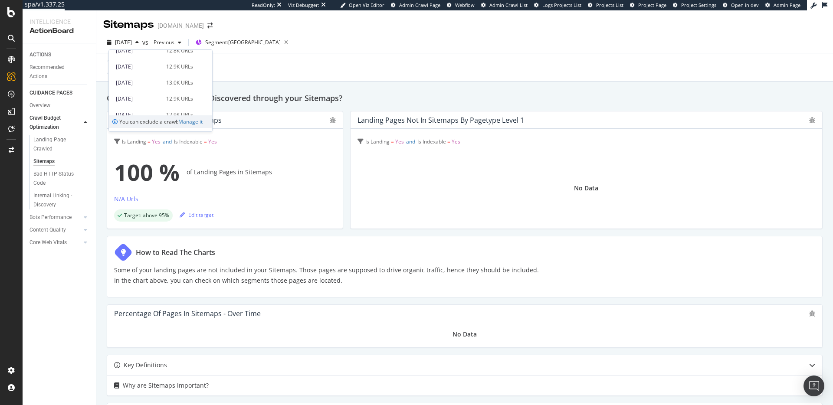
click at [307, 61] on div "By: pagetype Level 1" at bounding box center [464, 67] width 722 height 28
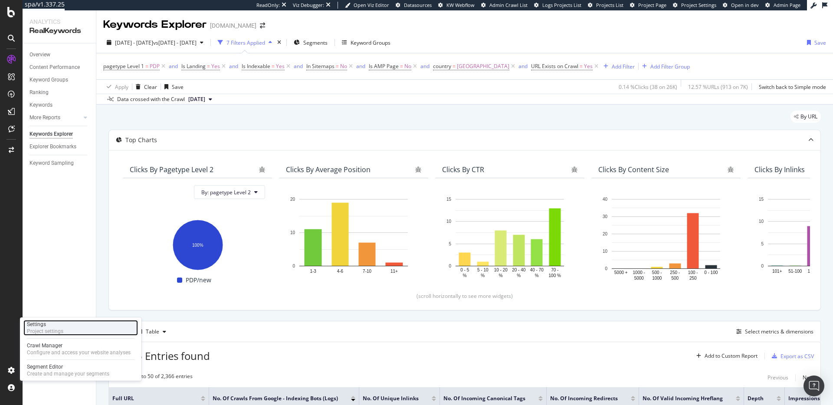
click at [43, 333] on div "Project settings" at bounding box center [45, 331] width 36 height 7
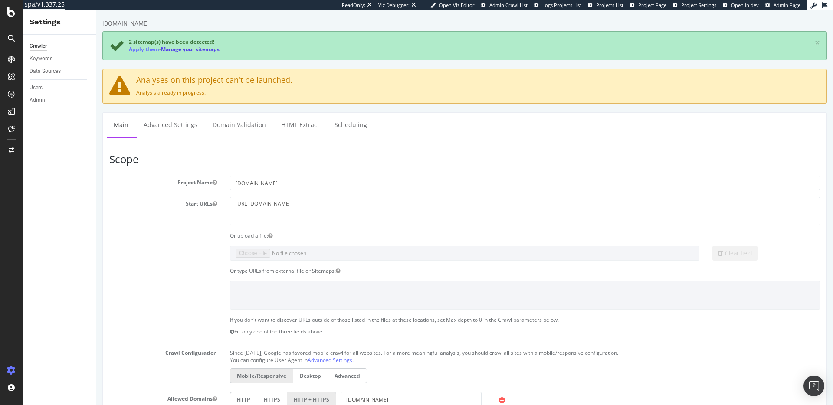
click at [209, 50] on link "Manage your sitemaps" at bounding box center [190, 49] width 59 height 7
click at [183, 49] on link "Manage your sitemaps" at bounding box center [190, 49] width 59 height 7
click at [142, 48] on link "Apply them" at bounding box center [144, 49] width 30 height 7
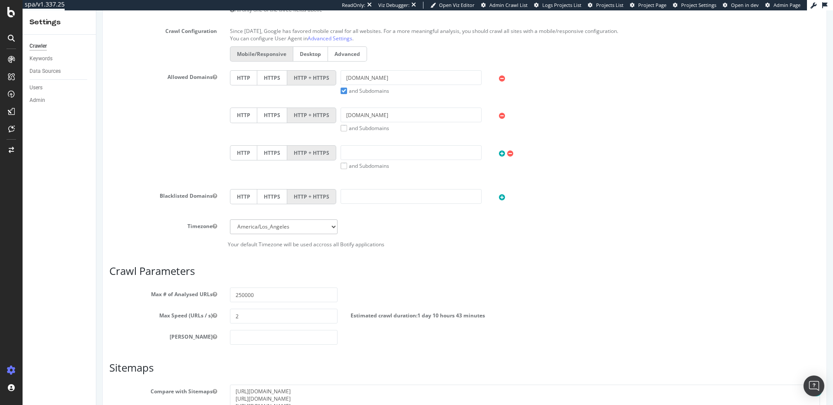
scroll to position [379, 0]
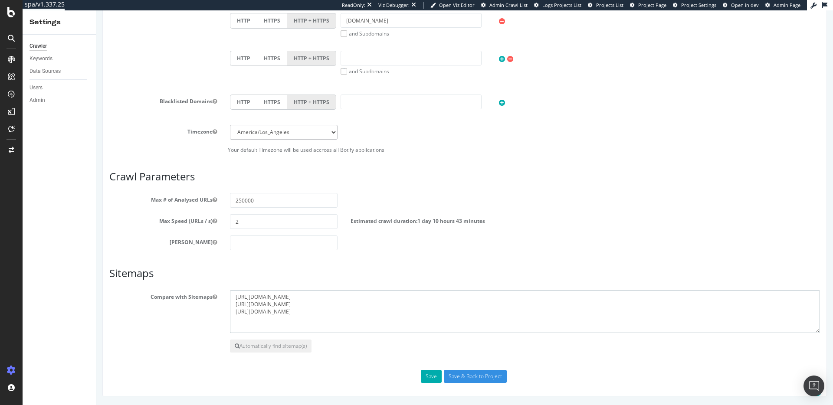
click at [333, 314] on textarea "https://www.zennioptical.com/blog/sitemap_index.xml https://www.zennioptical.co…" at bounding box center [525, 311] width 590 height 43
drag, startPoint x: 361, startPoint y: 315, endPoint x: 367, endPoint y: 308, distance: 9.5
click at [361, 315] on textarea "https://www.zennioptical.com/blog/sitemap_index.xml https://www.zennioptical.co…" at bounding box center [525, 311] width 590 height 43
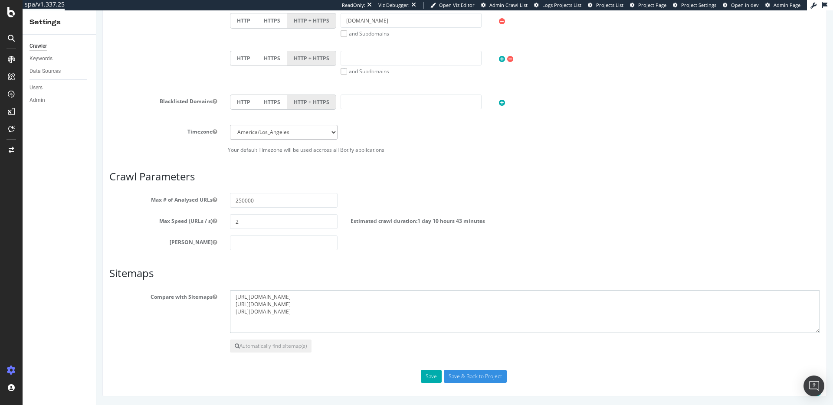
click at [376, 303] on textarea "https://www.zennioptical.com/blog/sitemap_index.xml https://www.zennioptical.co…" at bounding box center [525, 311] width 590 height 43
type textarea "https://www.zennioptical.com/blog/sitemap_index.xml https://www.zennioptical.co…"
click at [424, 376] on button "Save" at bounding box center [431, 376] width 21 height 13
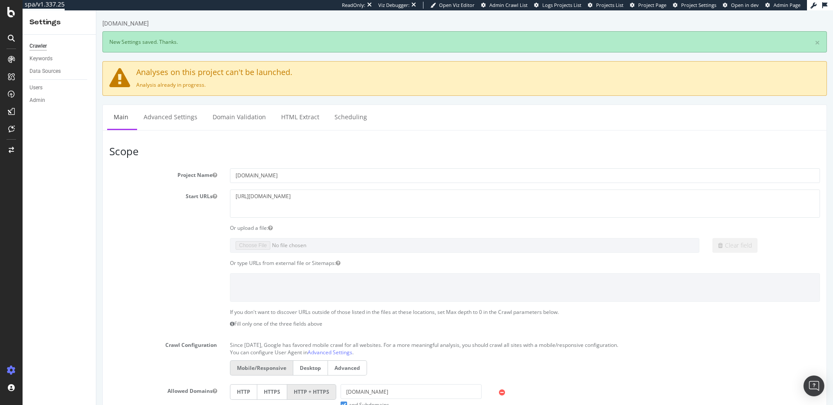
scroll to position [0, 0]
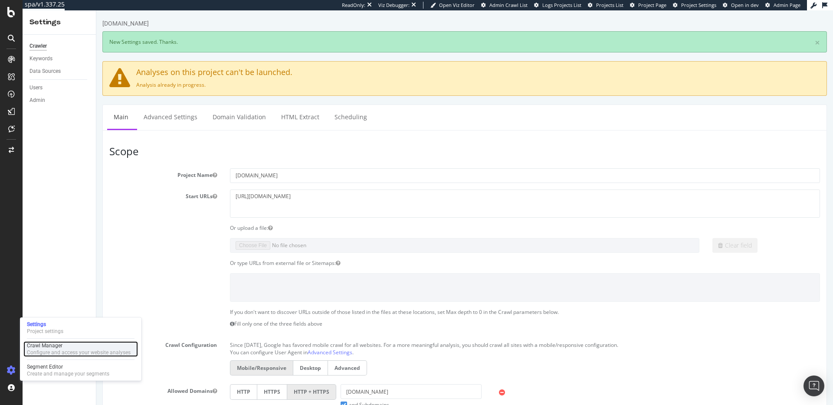
click at [65, 351] on div "Configure and access your website analyses" at bounding box center [79, 352] width 104 height 7
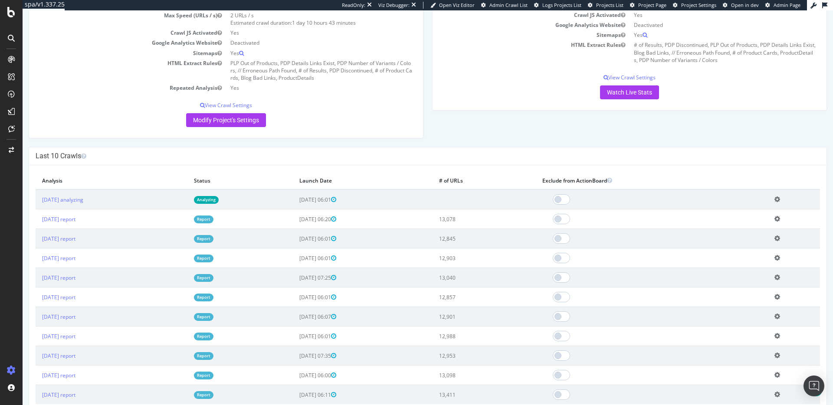
scroll to position [183, 0]
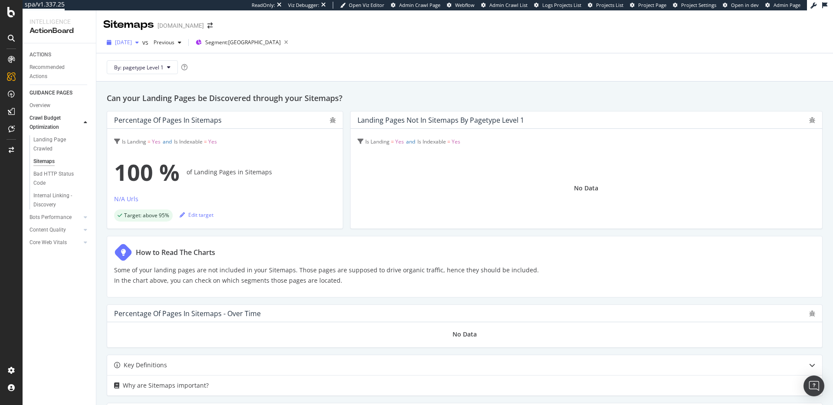
click at [132, 39] on span "[DATE]" at bounding box center [123, 42] width 17 height 7
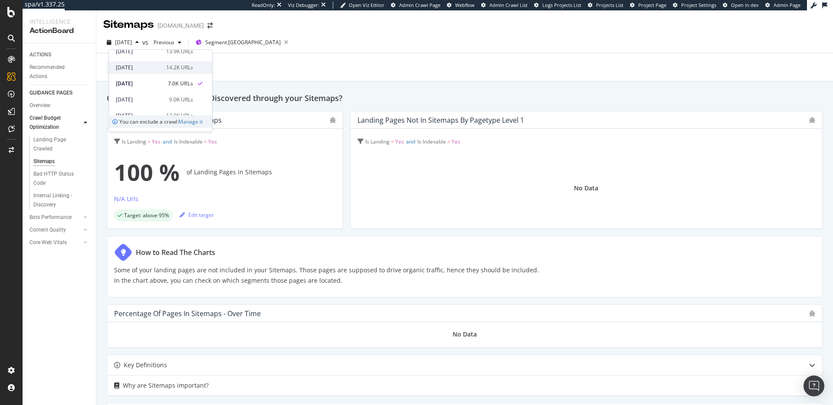
click at [153, 66] on div "[DATE]" at bounding box center [138, 68] width 45 height 8
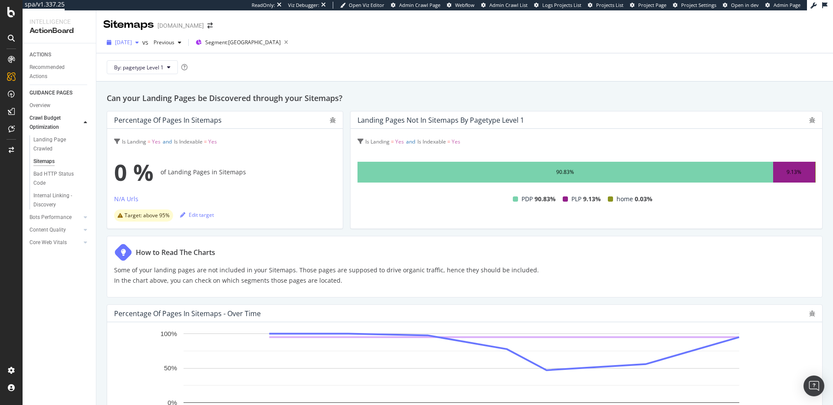
click at [132, 45] on span "[DATE]" at bounding box center [123, 42] width 17 height 7
click at [160, 76] on div "[DATE]" at bounding box center [140, 78] width 48 height 8
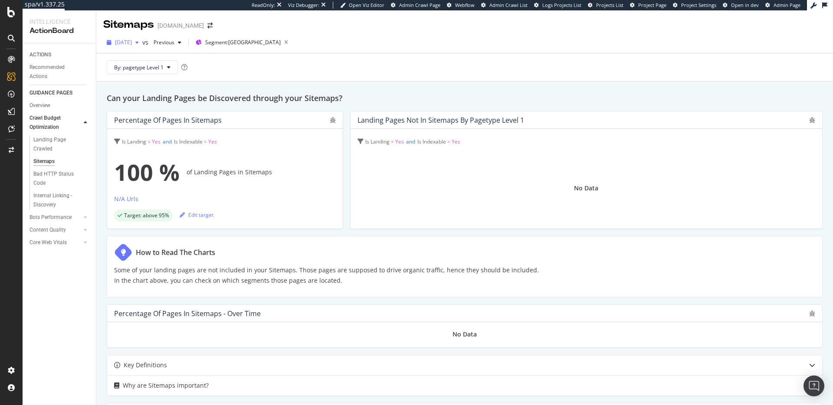
click at [132, 42] on span "[DATE]" at bounding box center [123, 42] width 17 height 7
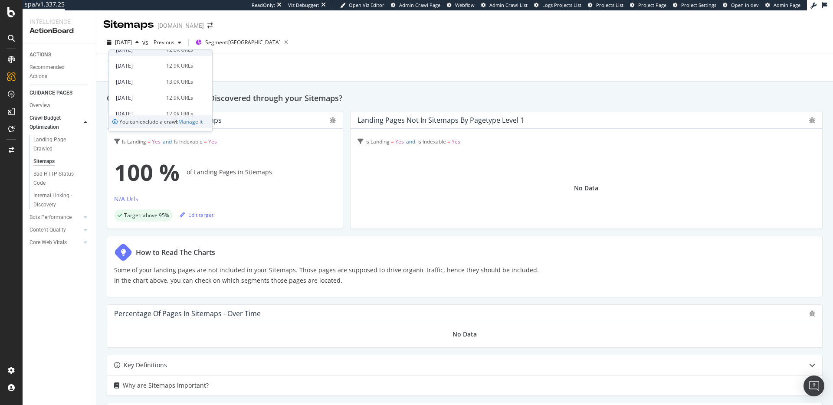
scroll to position [191, 0]
click at [154, 72] on div "[DATE]" at bounding box center [138, 73] width 45 height 8
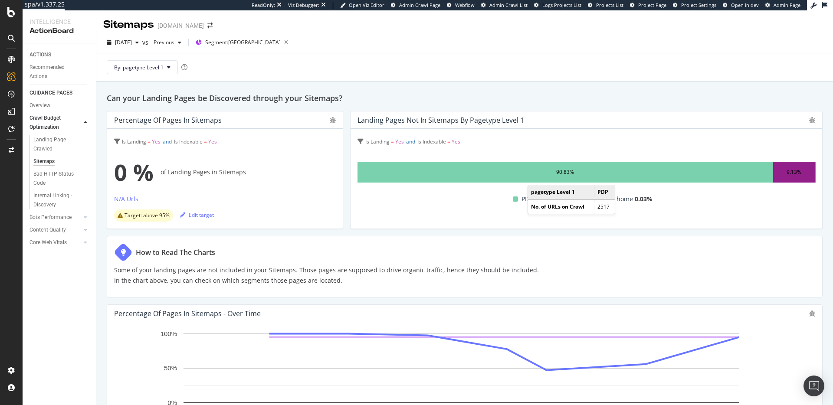
click at [534, 176] on div "90.83%" at bounding box center [565, 172] width 416 height 21
click at [121, 42] on span "[DATE]" at bounding box center [123, 42] width 17 height 7
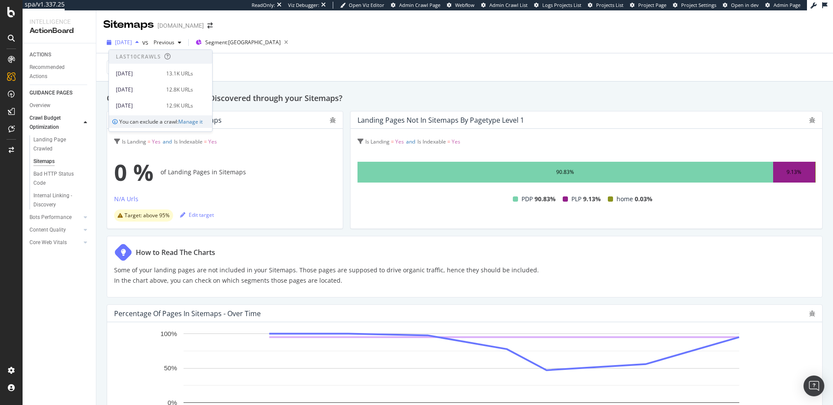
click at [125, 41] on span "[DATE]" at bounding box center [123, 42] width 17 height 7
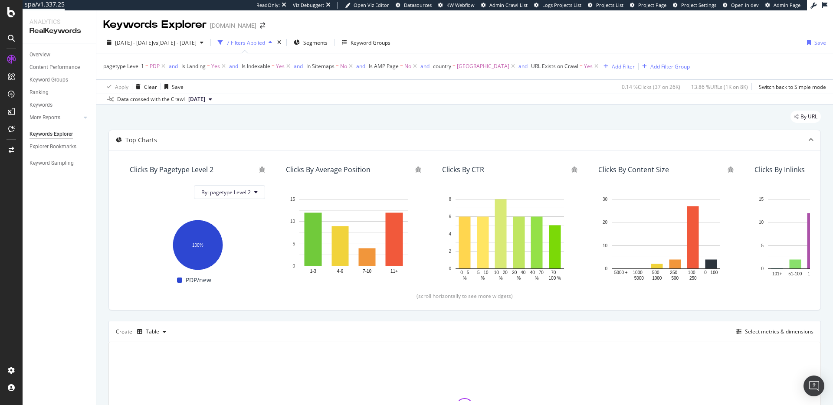
click at [336, 65] on span "=" at bounding box center [337, 65] width 3 height 7
click at [320, 86] on span "No" at bounding box center [317, 86] width 7 height 7
click at [325, 105] on span "Yes" at bounding box center [322, 104] width 9 height 7
drag, startPoint x: 405, startPoint y: 101, endPoint x: 423, endPoint y: 116, distance: 22.8
click at [405, 101] on div "Apply" at bounding box center [402, 104] width 13 height 7
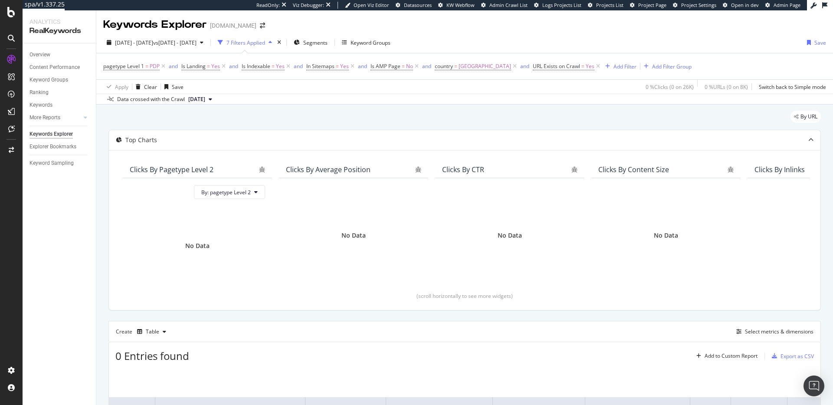
click at [378, 31] on div "Keywords Explorer [DOMAIN_NAME]" at bounding box center [464, 21] width 736 height 22
click at [327, 40] on span "Segments" at bounding box center [315, 42] width 24 height 7
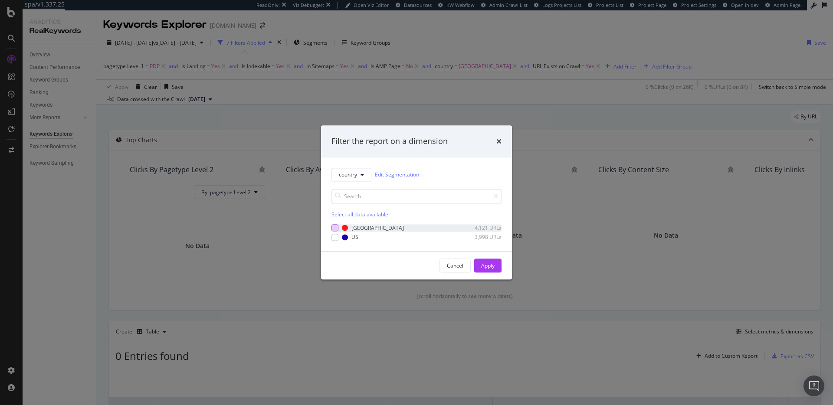
click at [334, 225] on div "modal" at bounding box center [334, 228] width 7 height 7
click at [484, 267] on div "Apply" at bounding box center [487, 265] width 13 height 7
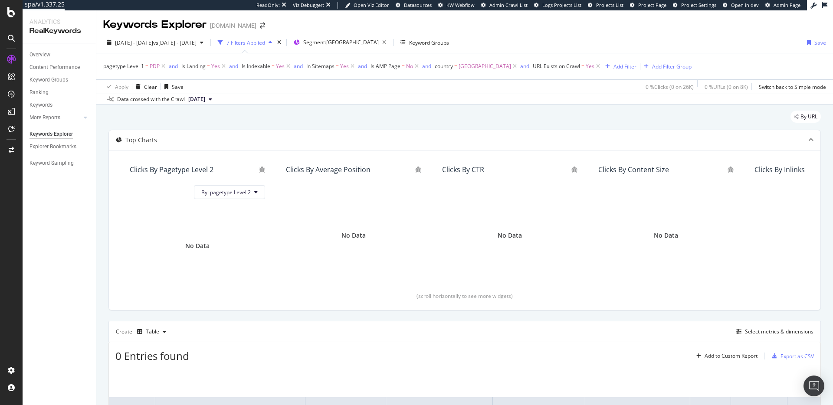
click at [328, 66] on span "In Sitemaps" at bounding box center [320, 65] width 28 height 7
click at [322, 86] on span "Yes" at bounding box center [318, 86] width 9 height 7
click at [324, 114] on span "No" at bounding box center [321, 115] width 7 height 7
click at [404, 108] on div "Apply" at bounding box center [402, 104] width 13 height 7
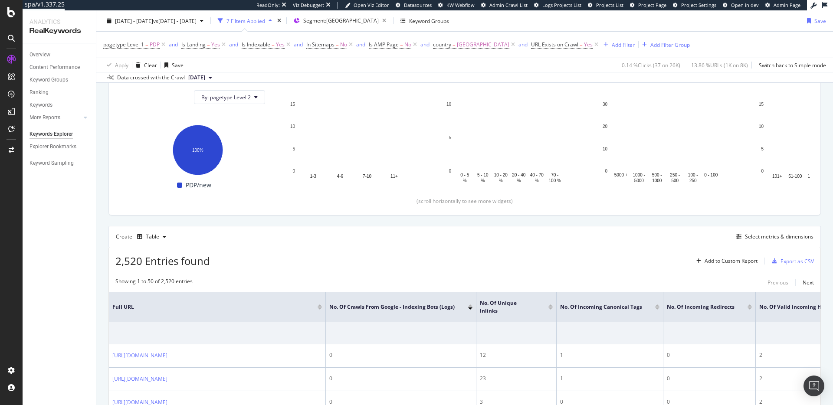
scroll to position [84, 0]
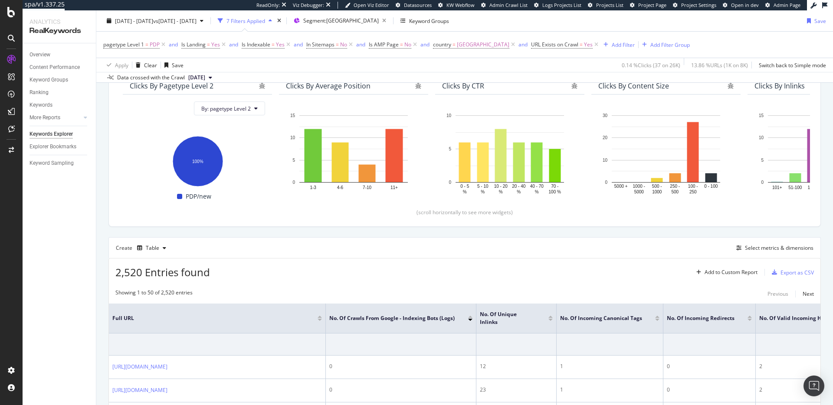
drag, startPoint x: 225, startPoint y: 42, endPoint x: 221, endPoint y: 62, distance: 19.8
click at [221, 62] on div "pagetype Level 1 = PDP and Is Landing = Yes and Is Indexable = Yes and In Sitem…" at bounding box center [464, 52] width 722 height 40
click at [223, 45] on icon at bounding box center [223, 44] width 7 height 9
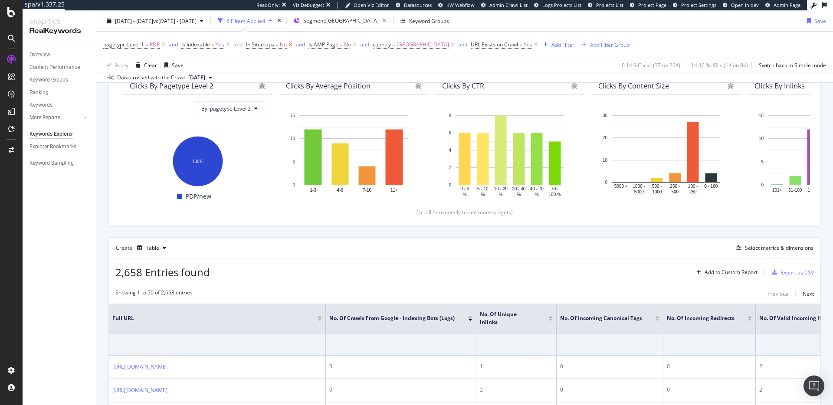
click at [292, 46] on icon at bounding box center [290, 44] width 7 height 9
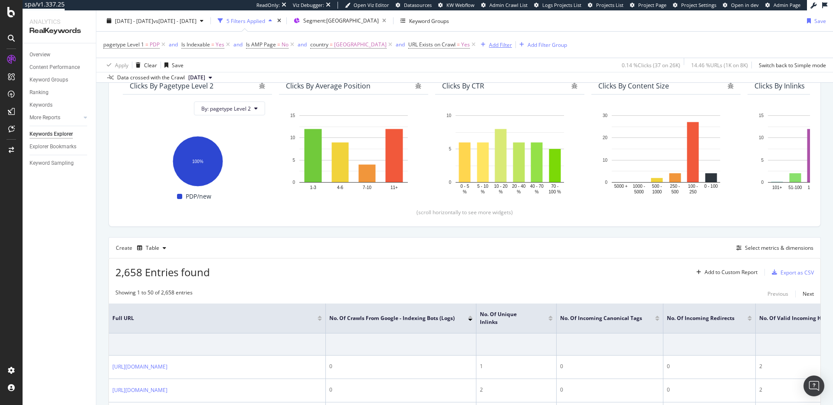
click at [489, 46] on div "Add Filter" at bounding box center [500, 44] width 23 height 7
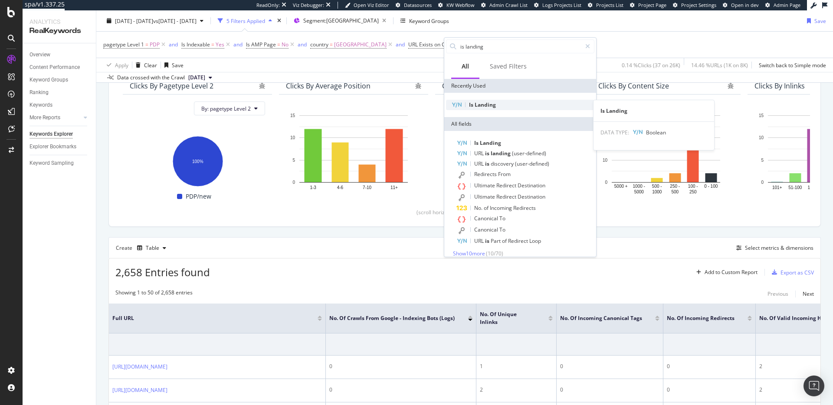
type input "is landing"
click at [476, 106] on span "Landing" at bounding box center [484, 104] width 21 height 7
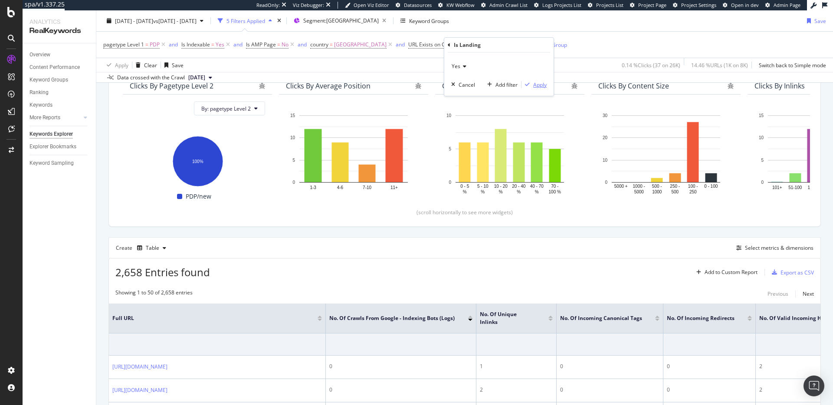
click at [539, 82] on div "Apply" at bounding box center [539, 84] width 13 height 7
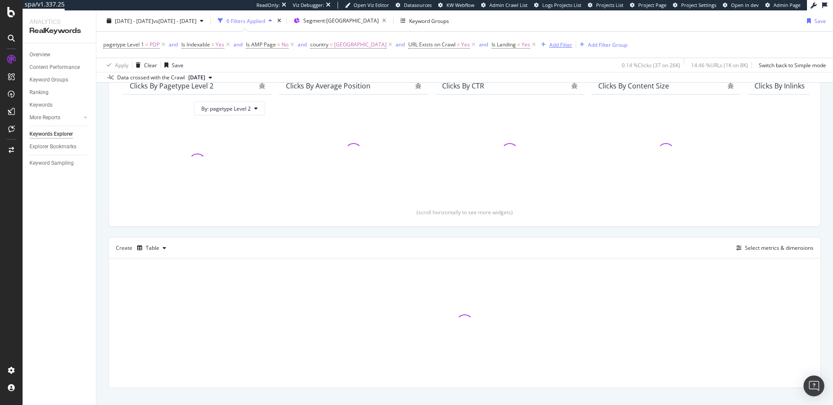
click at [549, 44] on div "Add Filter" at bounding box center [560, 44] width 23 height 7
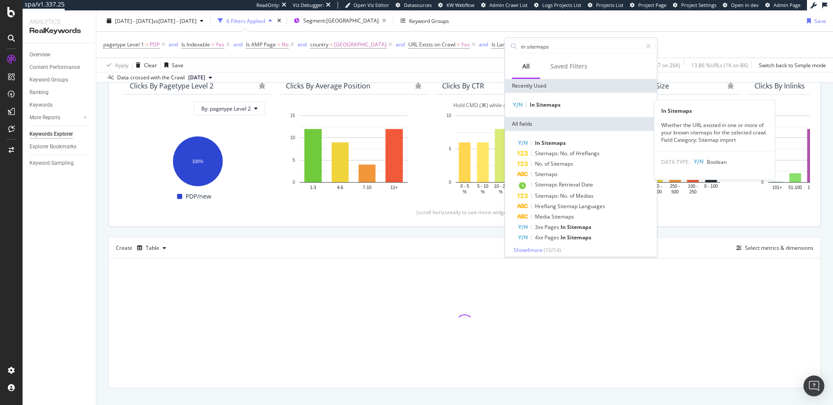
type input "in sitemaps"
click at [544, 108] on span "Sitemaps" at bounding box center [548, 104] width 24 height 7
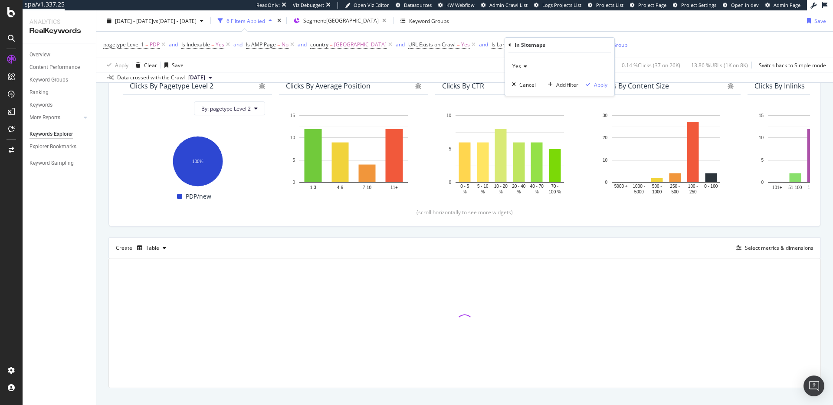
click at [526, 64] on icon at bounding box center [524, 66] width 6 height 5
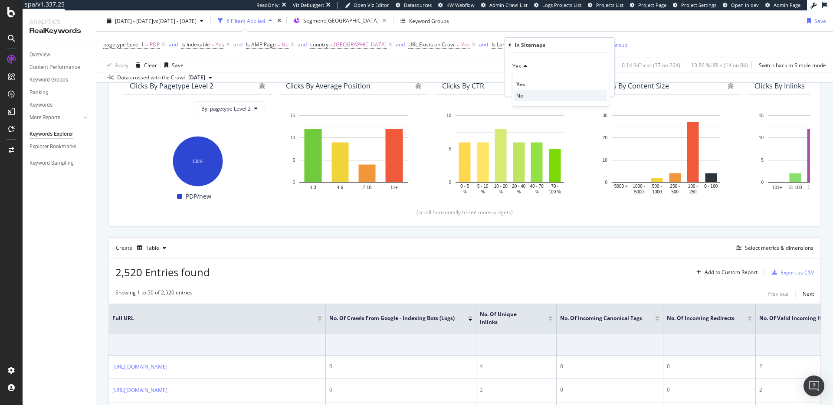
click at [526, 97] on div "No" at bounding box center [560, 95] width 93 height 11
click at [597, 83] on div "Apply" at bounding box center [600, 84] width 13 height 7
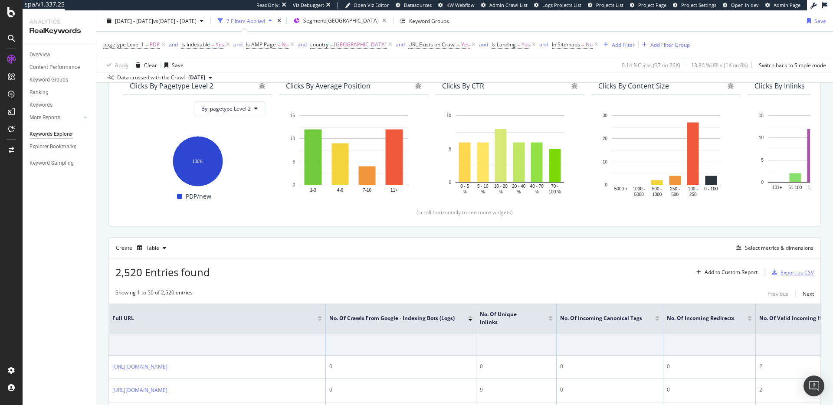
click at [797, 274] on div "Export as CSV" at bounding box center [796, 272] width 33 height 7
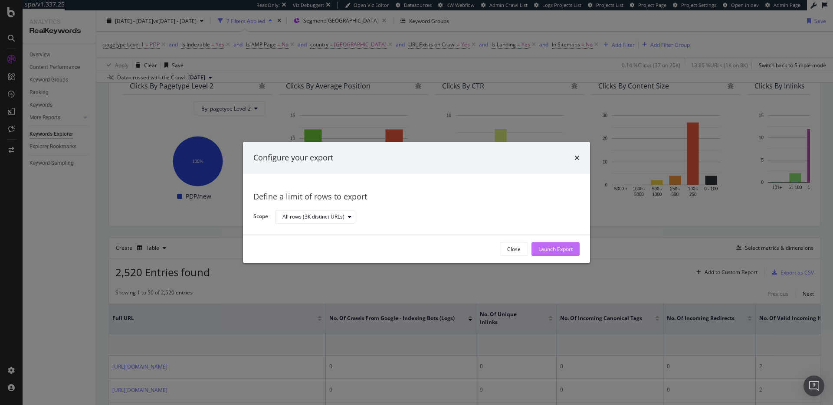
click at [547, 251] on div "Launch Export" at bounding box center [555, 248] width 34 height 7
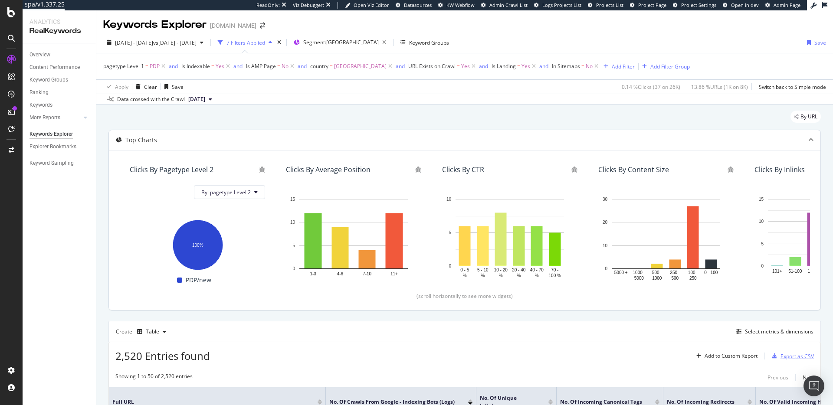
scroll to position [138, 0]
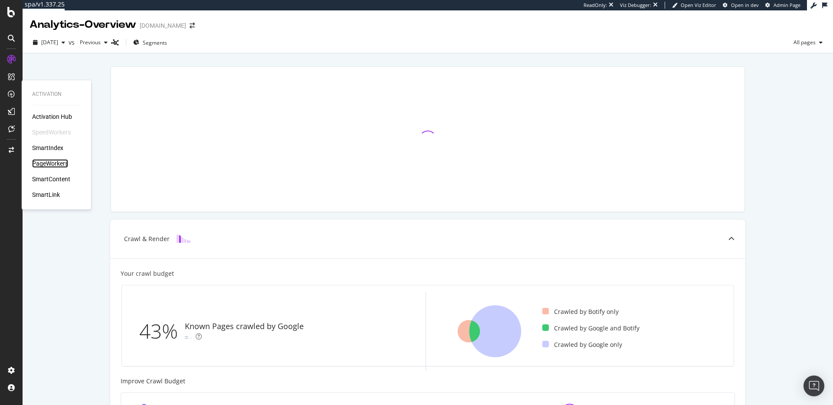
click at [65, 163] on div "PageWorkers" at bounding box center [50, 163] width 36 height 9
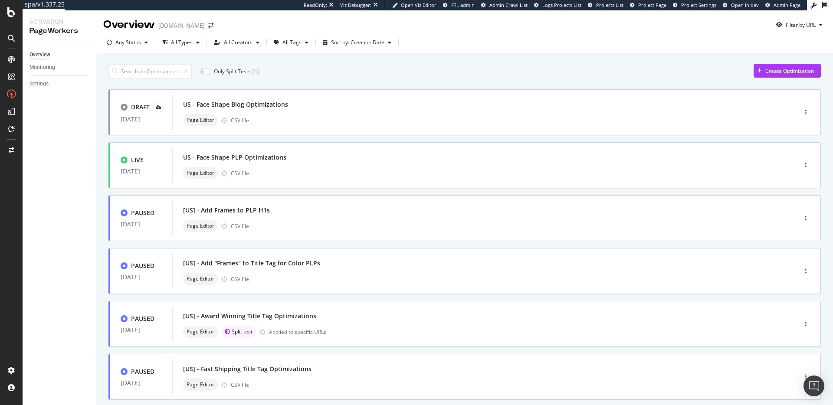
scroll to position [262, 0]
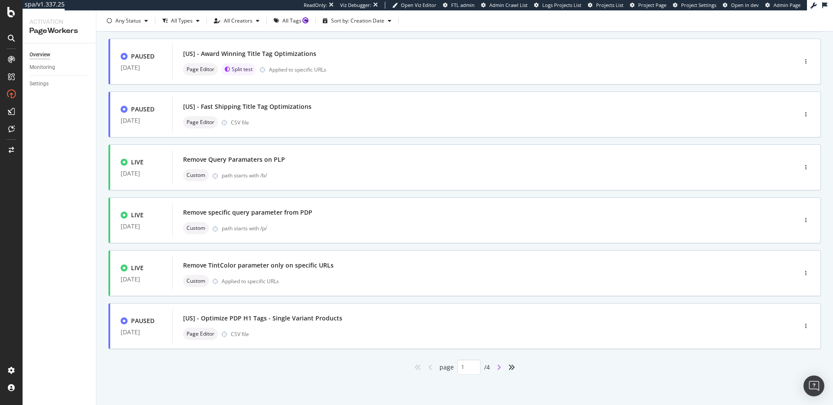
click at [498, 368] on icon "angle-right" at bounding box center [499, 367] width 4 height 7
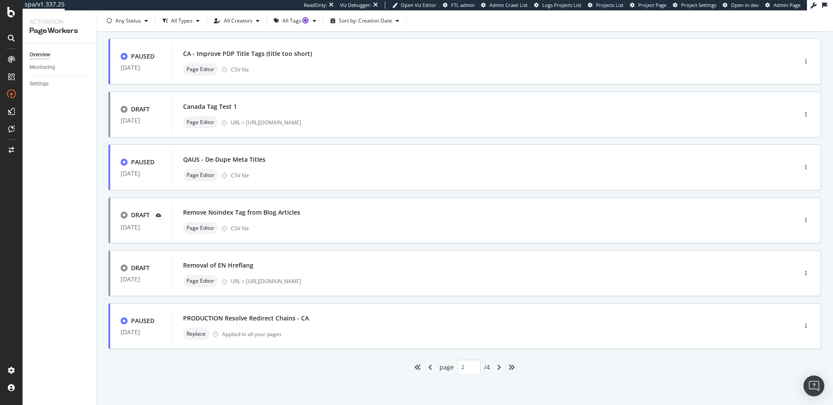
click at [430, 369] on div "angle-left" at bounding box center [430, 367] width 11 height 14
type input "1"
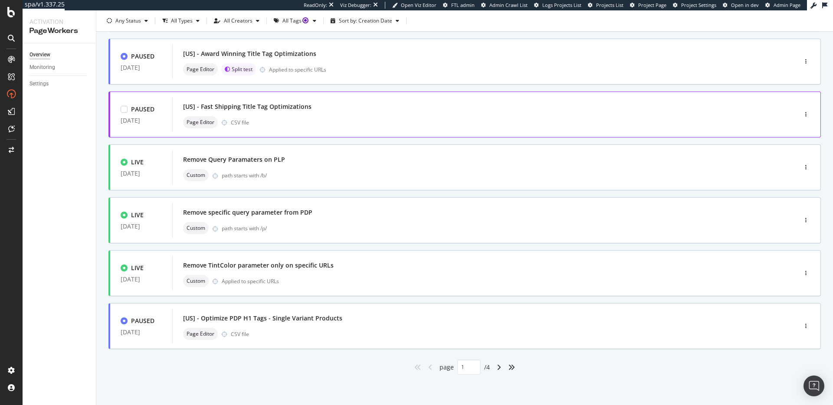
scroll to position [0, 0]
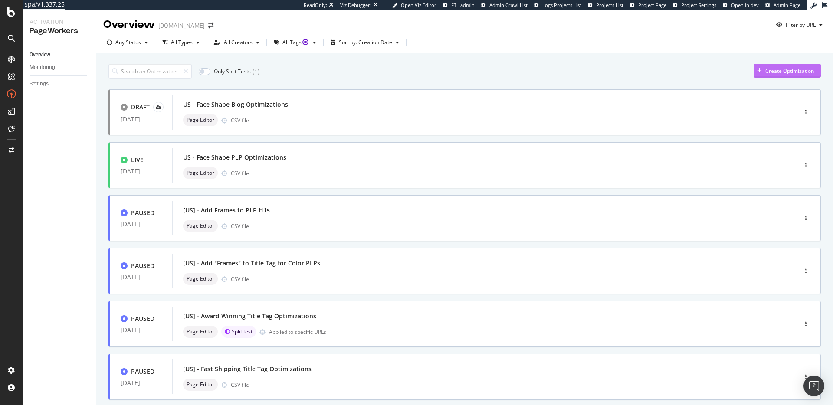
click at [792, 67] on div "Create Optimization" at bounding box center [789, 70] width 49 height 7
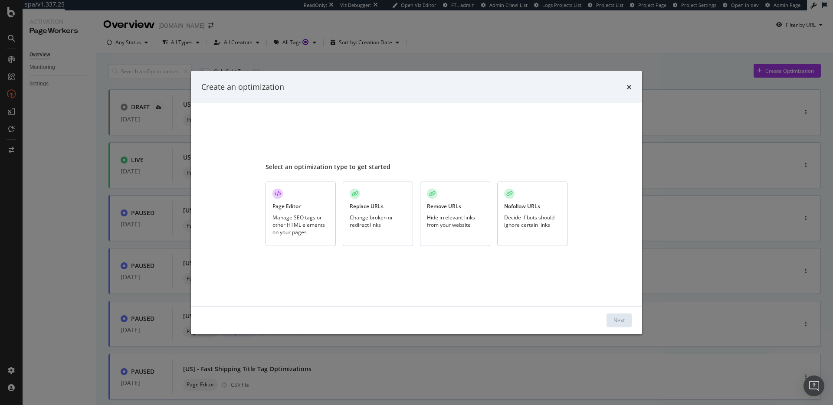
click at [293, 230] on div "Manage SEO tags or other HTML elements on your pages" at bounding box center [300, 224] width 56 height 22
click at [614, 319] on div "Next" at bounding box center [618, 320] width 11 height 7
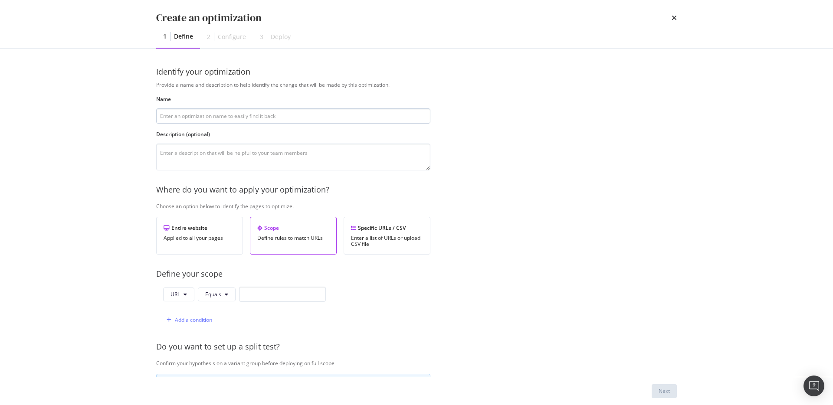
click at [245, 118] on input "modal" at bounding box center [293, 115] width 274 height 15
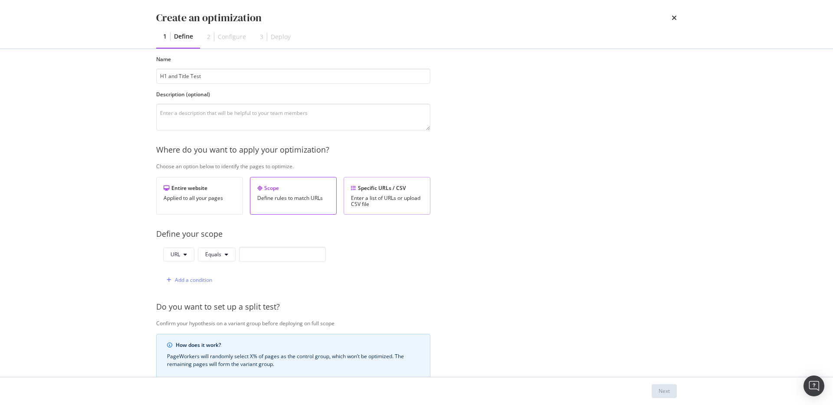
type input "H1 and Title Test"
click at [360, 203] on div "Enter a list of URLs or upload CSV file" at bounding box center [387, 201] width 72 height 12
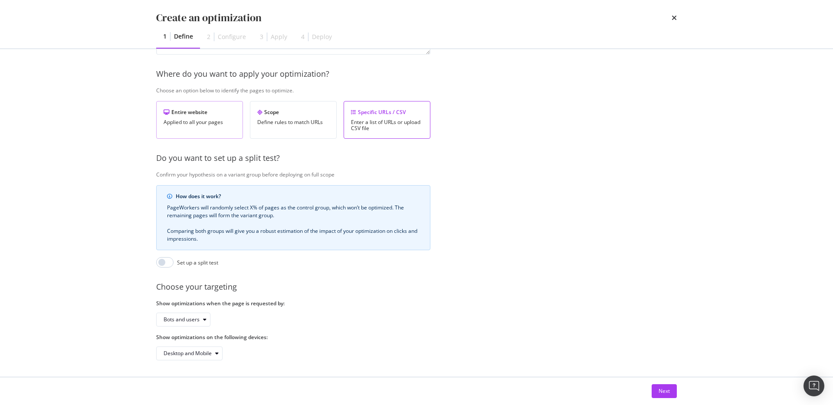
scroll to position [123, 0]
click at [666, 391] on div "Next" at bounding box center [663, 390] width 11 height 7
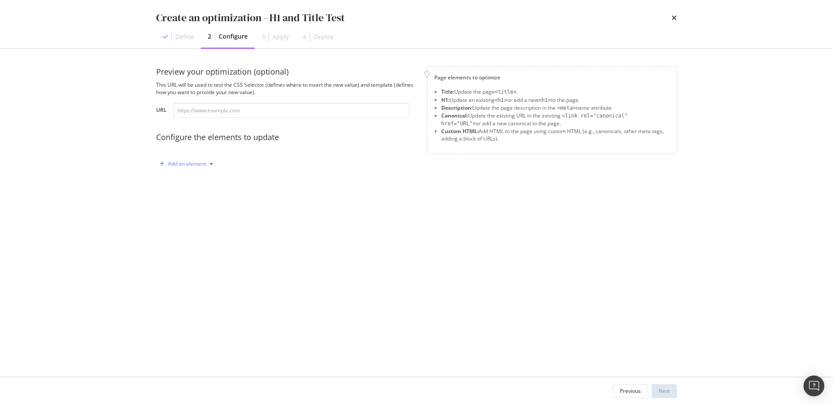
click at [193, 167] on div "Add an element" at bounding box center [187, 163] width 38 height 5
click at [193, 180] on div "Title" at bounding box center [191, 180] width 59 height 11
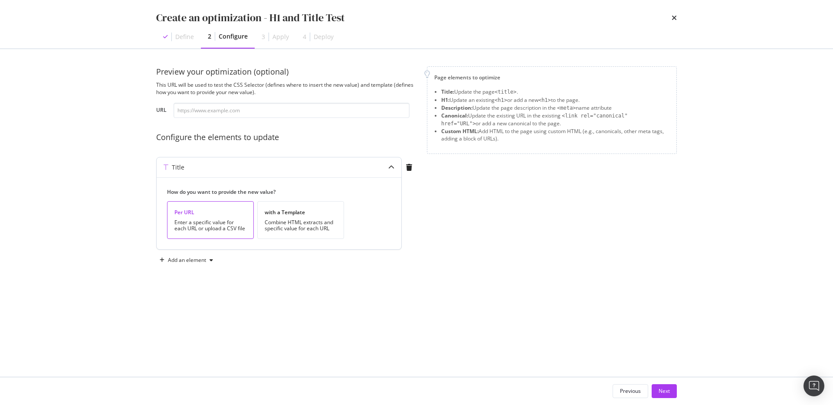
click at [202, 223] on div "Enter a specific value for each URL or upload a CSV file" at bounding box center [210, 225] width 72 height 12
click at [190, 261] on div "Add an element" at bounding box center [187, 260] width 38 height 5
click at [190, 278] on div "H1" at bounding box center [191, 276] width 59 height 11
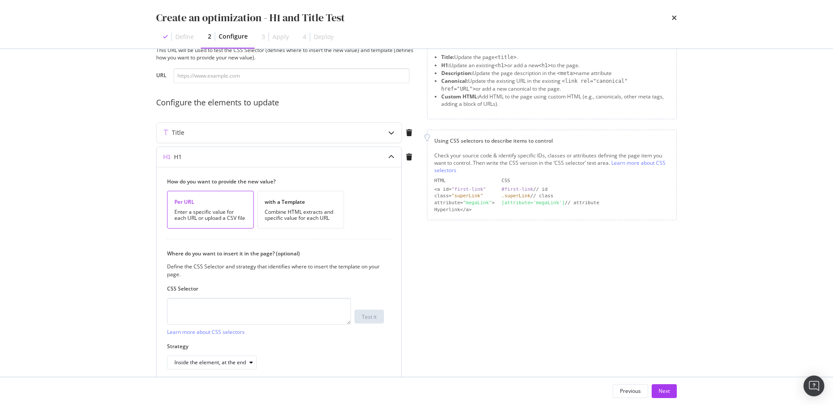
scroll to position [73, 0]
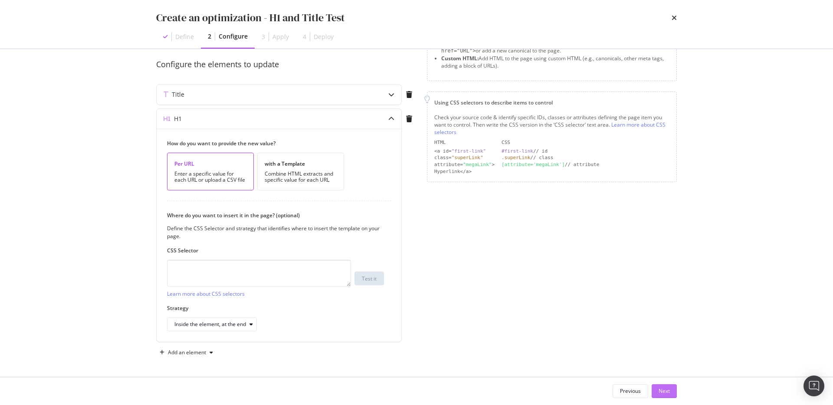
click at [671, 392] on button "Next" at bounding box center [663, 391] width 25 height 14
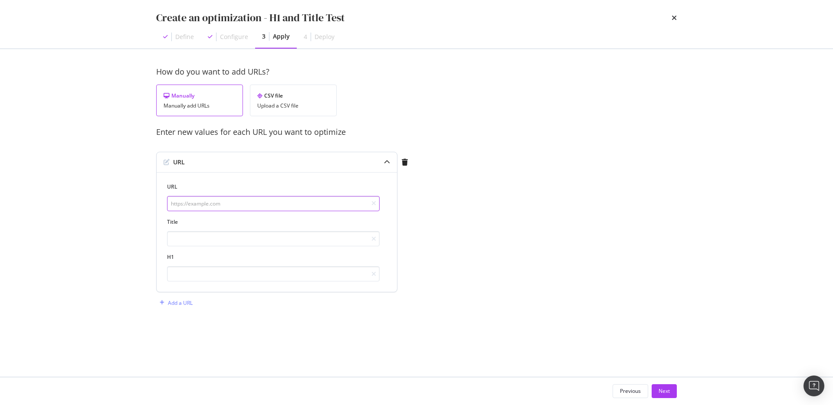
click at [224, 203] on input "modal" at bounding box center [273, 203] width 212 height 15
paste input "[URL][DOMAIN_NAME]"
type input "[URL][DOMAIN_NAME]"
click at [220, 229] on div "Title" at bounding box center [273, 232] width 212 height 28
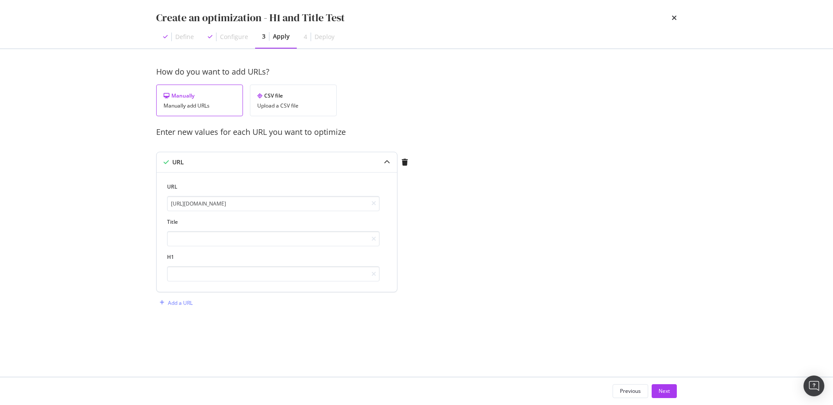
scroll to position [0, 0]
click at [220, 241] on input "modal" at bounding box center [273, 238] width 212 height 15
type input "Test 1"
click at [219, 272] on input "modal" at bounding box center [273, 273] width 212 height 15
type input "Test 2"
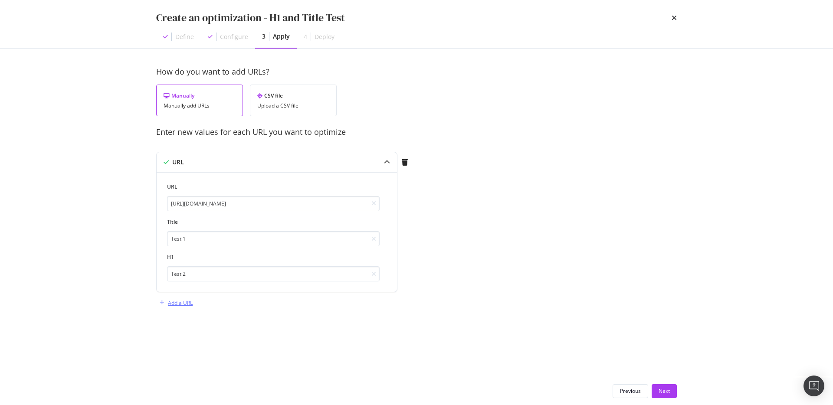
click at [187, 305] on div "Add a URL" at bounding box center [180, 302] width 25 height 7
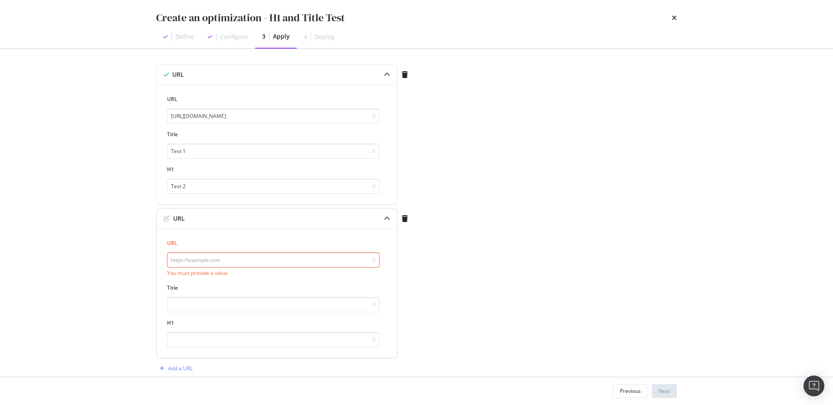
click at [228, 258] on input "modal" at bounding box center [273, 259] width 212 height 15
paste input "[URL][DOMAIN_NAME]"
type input "[URL][DOMAIN_NAME]"
click at [213, 180] on input "Test 2" at bounding box center [273, 186] width 212 height 15
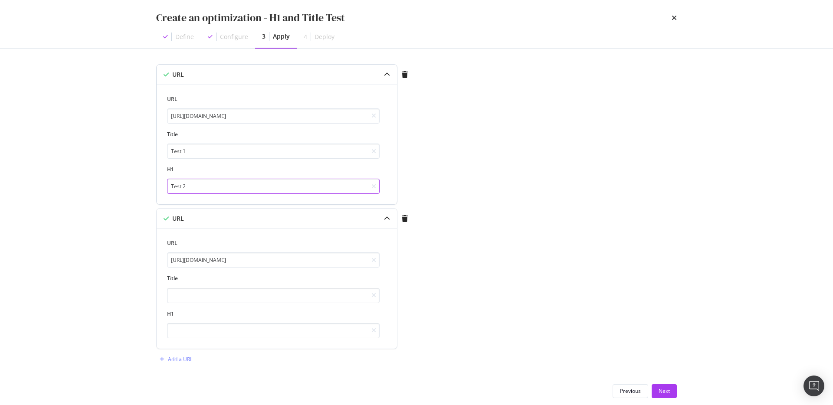
scroll to position [0, 0]
click at [213, 185] on input "Test 2" at bounding box center [273, 186] width 212 height 15
type input "Test 1"
click at [222, 291] on input "modal" at bounding box center [273, 295] width 212 height 15
type input "Test 2"
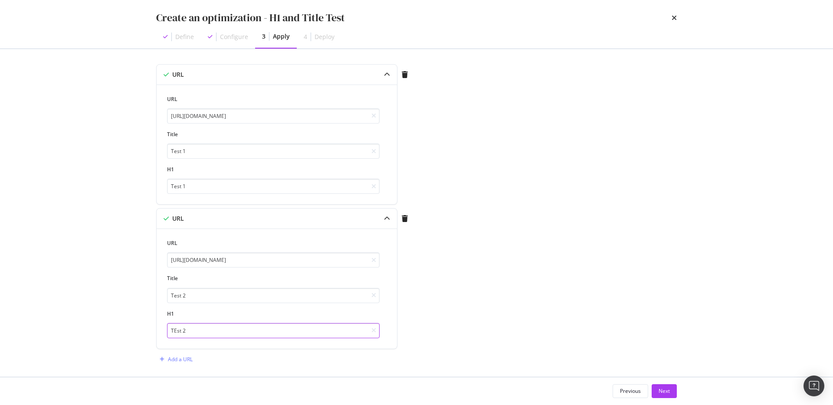
scroll to position [94, 0]
click at [177, 322] on input "TEst 2" at bounding box center [273, 324] width 212 height 15
type input "Test 2"
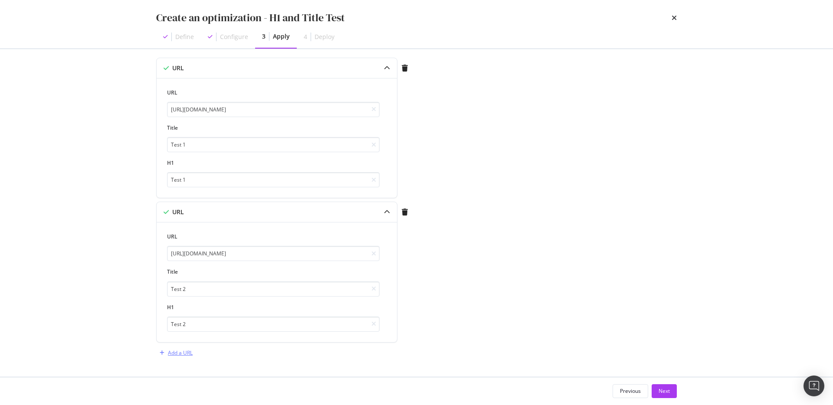
click at [176, 351] on div "Add a URL" at bounding box center [180, 352] width 25 height 7
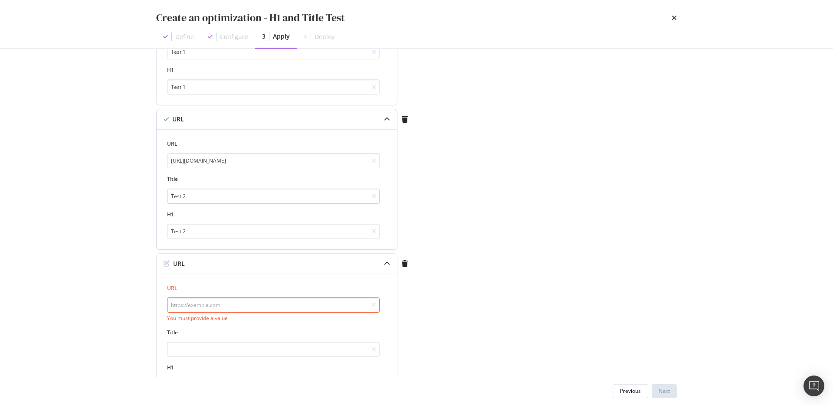
scroll to position [232, 0]
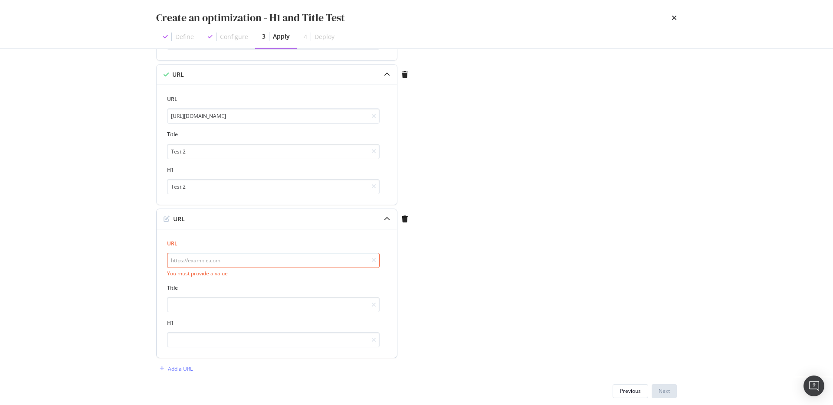
click at [221, 261] on input "modal" at bounding box center [273, 260] width 212 height 15
paste input "[URL][DOMAIN_NAME]"
type input "[URL][DOMAIN_NAME]"
click at [207, 301] on input "modal" at bounding box center [273, 295] width 212 height 15
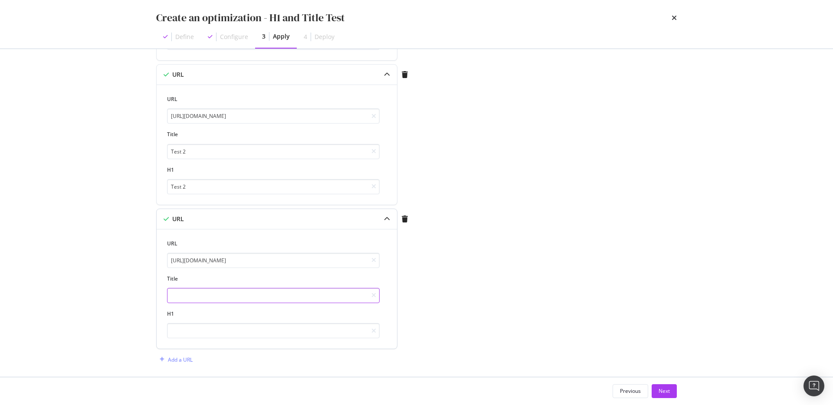
scroll to position [0, 0]
type input "Test 3"
click at [209, 339] on div "URL https://www.zennioptical.com/p/acetate-geometric-eyeglass-frames/44422/4442…" at bounding box center [277, 289] width 240 height 120
click at [211, 331] on input "modal" at bounding box center [273, 330] width 212 height 15
type input "Test 3"
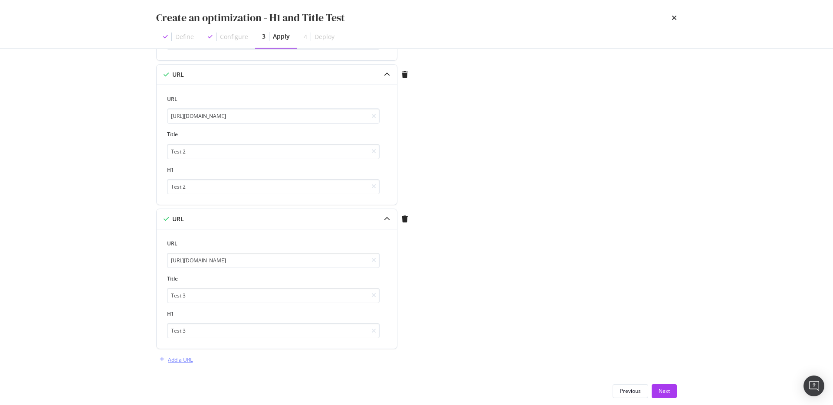
click at [187, 359] on div "Add a URL" at bounding box center [180, 359] width 25 height 7
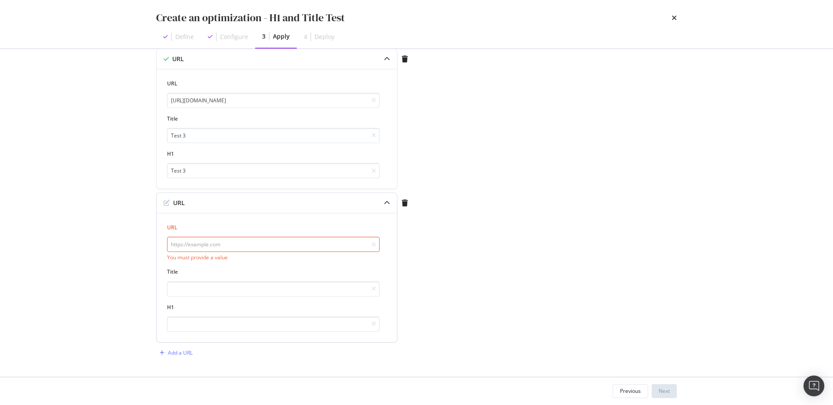
click at [229, 242] on input "modal" at bounding box center [273, 244] width 212 height 15
paste input "[URL][DOMAIN_NAME]"
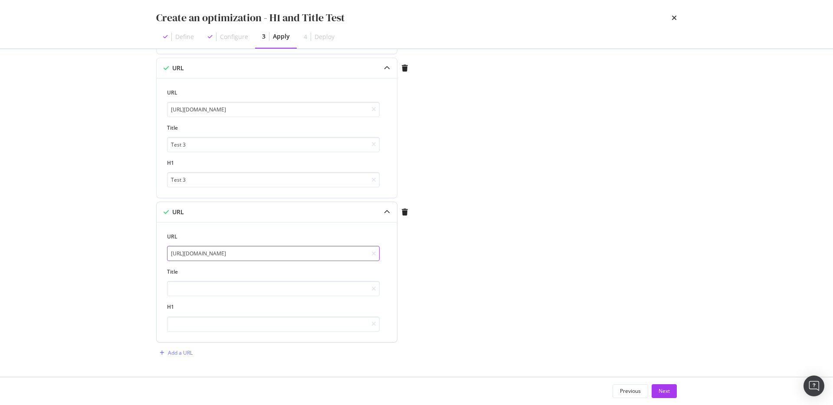
scroll to position [382, 0]
type input "[URL][DOMAIN_NAME]"
click at [210, 288] on input "modal" at bounding box center [273, 288] width 212 height 15
type input "Test 4"
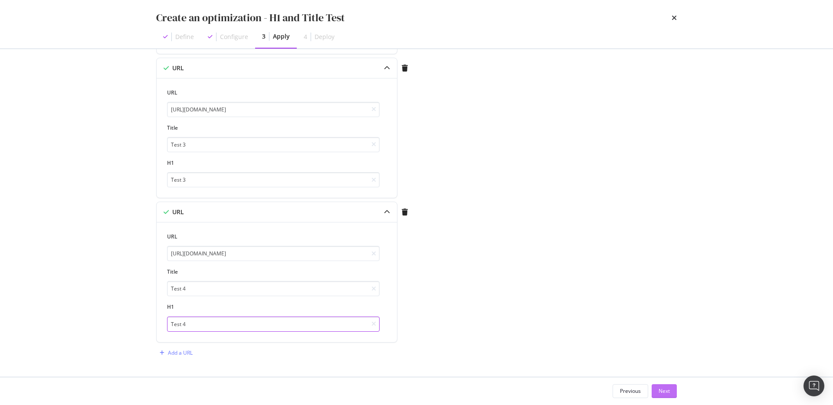
type input "Test 4"
click at [660, 389] on div "Next" at bounding box center [663, 390] width 11 height 7
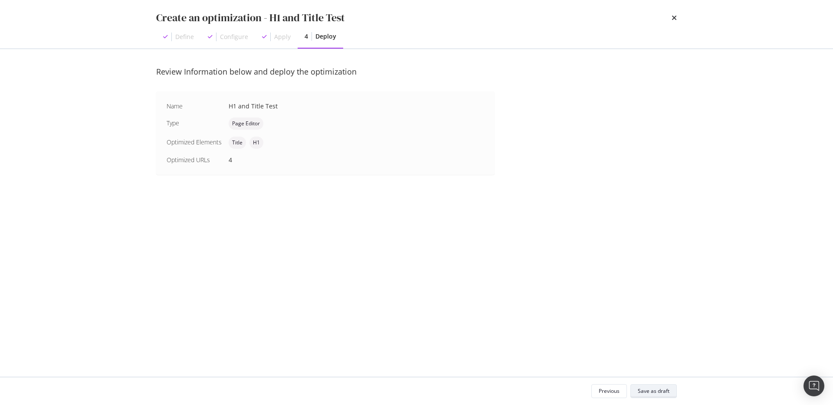
click at [647, 394] on div "Save as draft" at bounding box center [653, 390] width 32 height 7
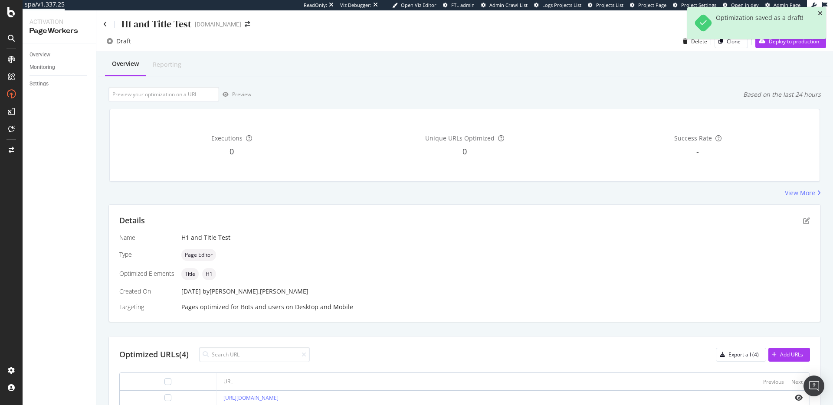
click at [820, 13] on icon "close toast" at bounding box center [819, 13] width 5 height 6
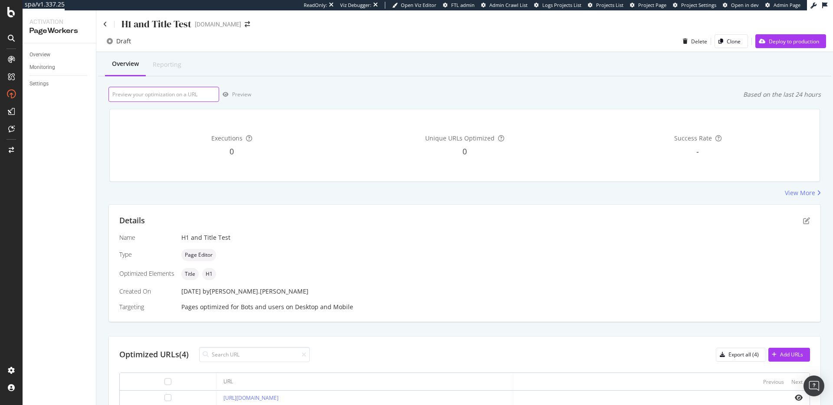
click at [175, 95] on input "url" at bounding box center [163, 94] width 111 height 15
paste input "[URL][DOMAIN_NAME]"
click at [234, 94] on div "Preview" at bounding box center [241, 94] width 19 height 7
click at [195, 95] on input "[URL][DOMAIN_NAME]" at bounding box center [163, 94] width 111 height 15
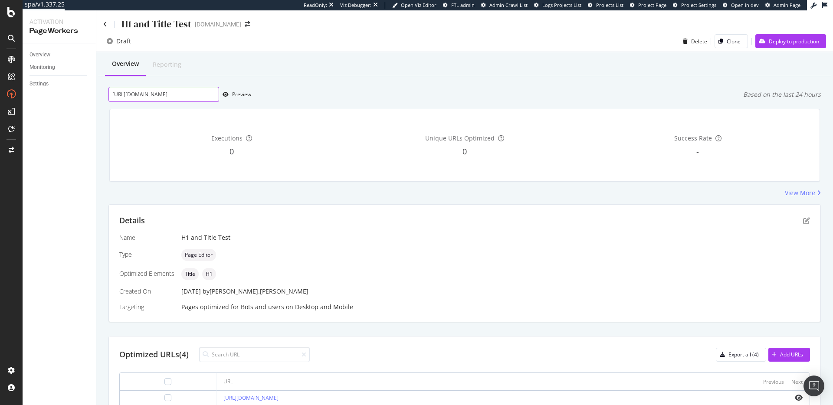
click at [195, 95] on input "[URL][DOMAIN_NAME]" at bounding box center [163, 94] width 111 height 15
paste input "25"
type input "[URL][DOMAIN_NAME]"
click at [245, 96] on div "Preview" at bounding box center [241, 94] width 19 height 7
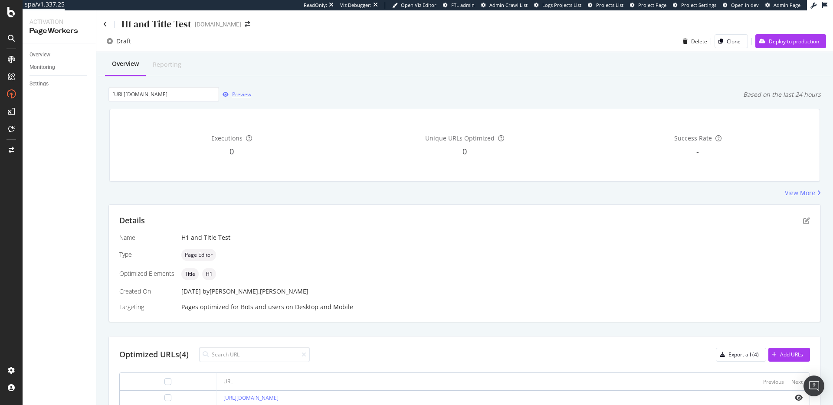
scroll to position [0, 0]
click at [787, 38] on div "Deploy to production" at bounding box center [793, 41] width 50 height 7
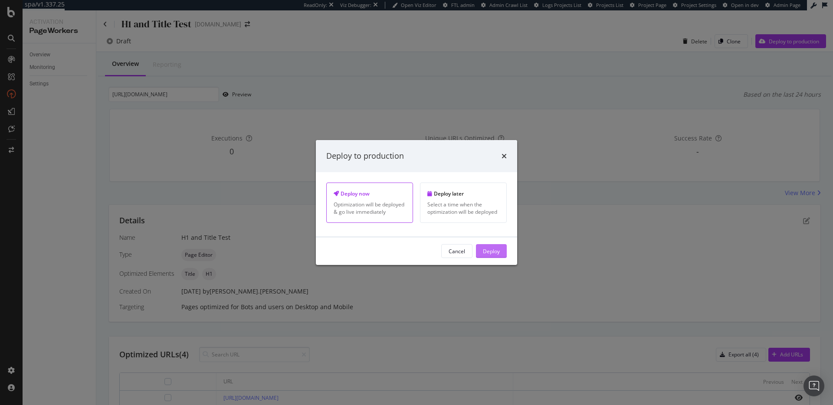
click at [499, 248] on div "Deploy" at bounding box center [491, 250] width 17 height 7
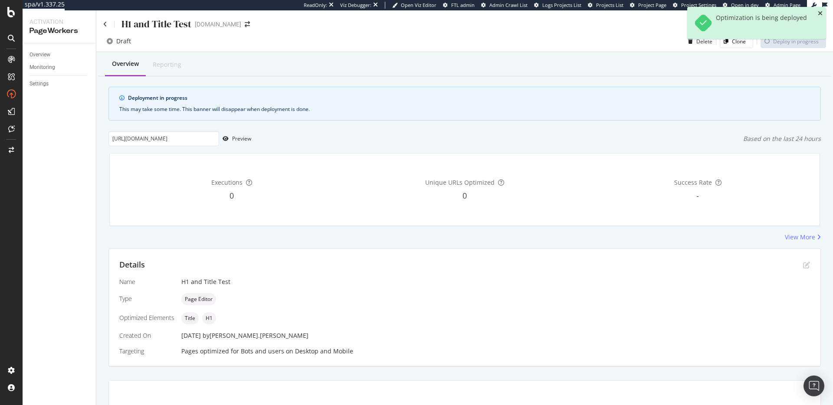
click at [818, 13] on icon "close toast" at bounding box center [819, 13] width 5 height 6
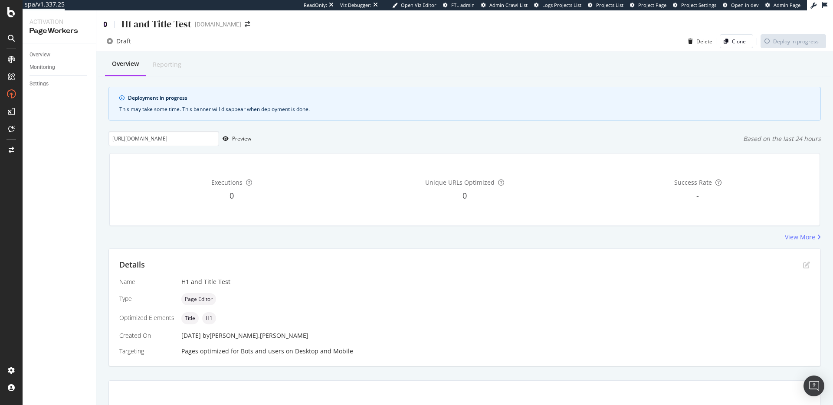
click at [105, 24] on icon at bounding box center [105, 24] width 4 height 6
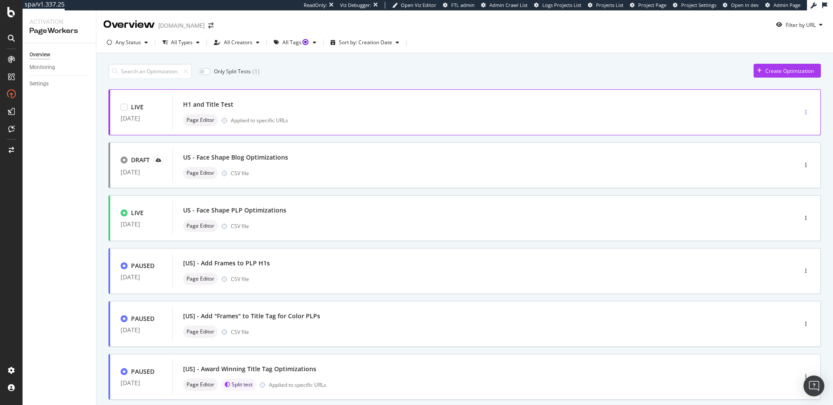
click at [801, 111] on div "button" at bounding box center [805, 112] width 8 height 5
click at [787, 140] on div "Pause" at bounding box center [788, 142] width 15 height 7
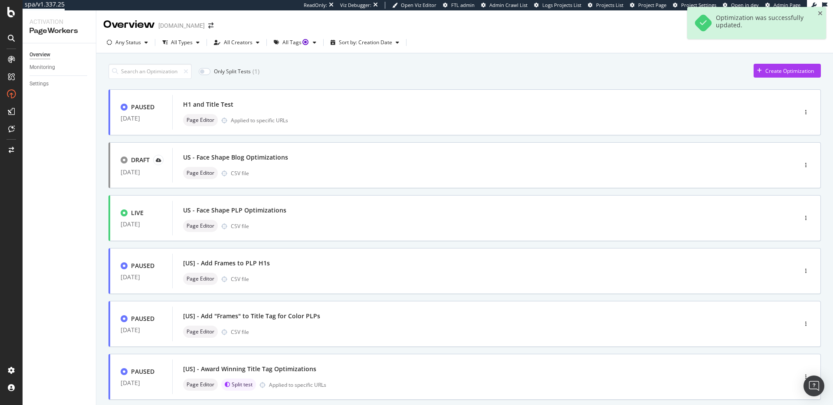
click at [455, 69] on div "Only Split Tests ( 1 ) Create Optimization" at bounding box center [464, 71] width 712 height 15
click at [261, 107] on div "H1 and Title Test" at bounding box center [471, 104] width 577 height 12
